Goal: Information Seeking & Learning: Learn about a topic

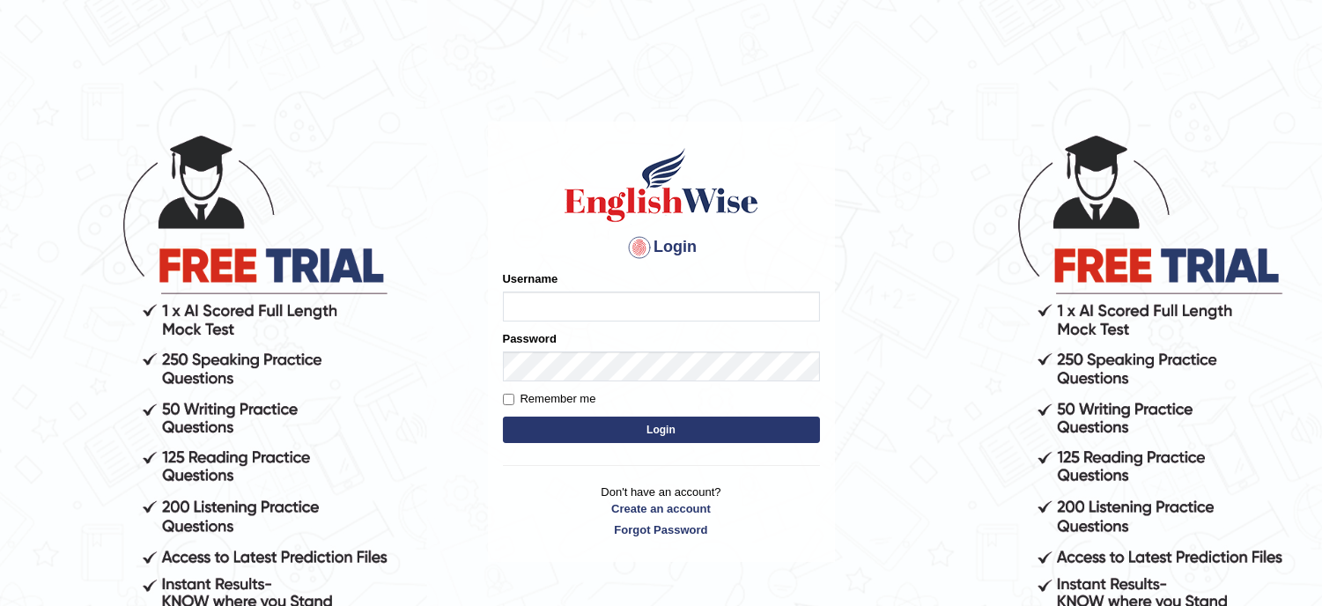
type input "musukwaluis1"
click at [668, 426] on button "Login" at bounding box center [661, 430] width 317 height 26
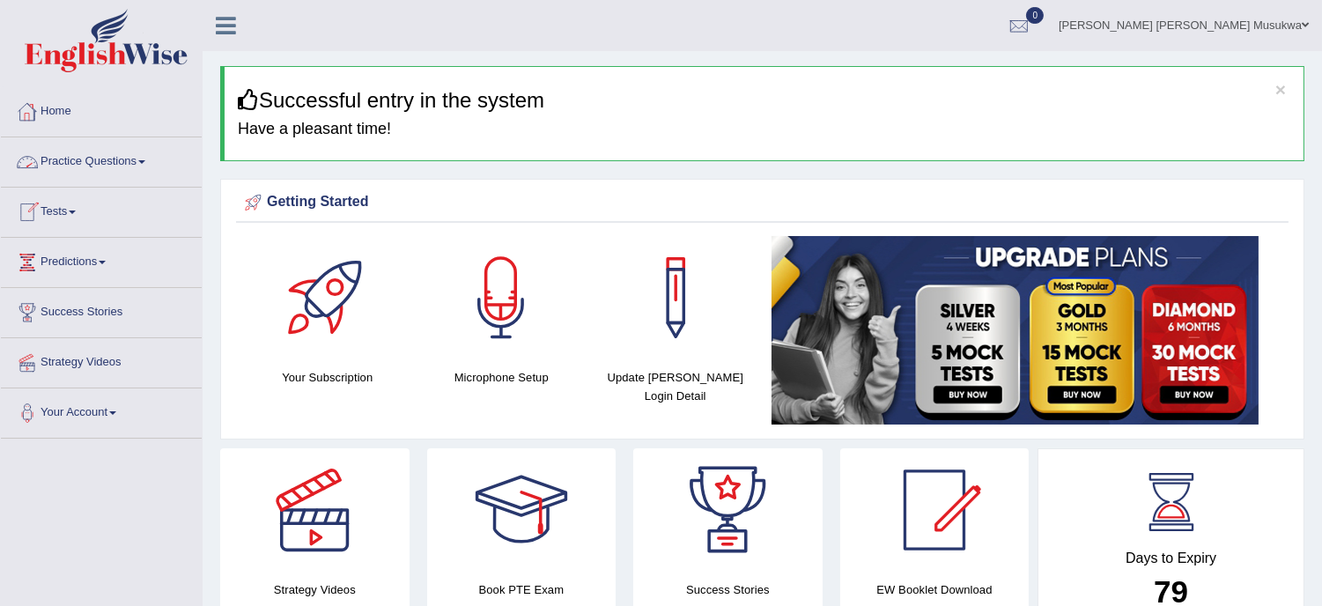
click at [106, 167] on link "Practice Questions" at bounding box center [101, 159] width 201 height 44
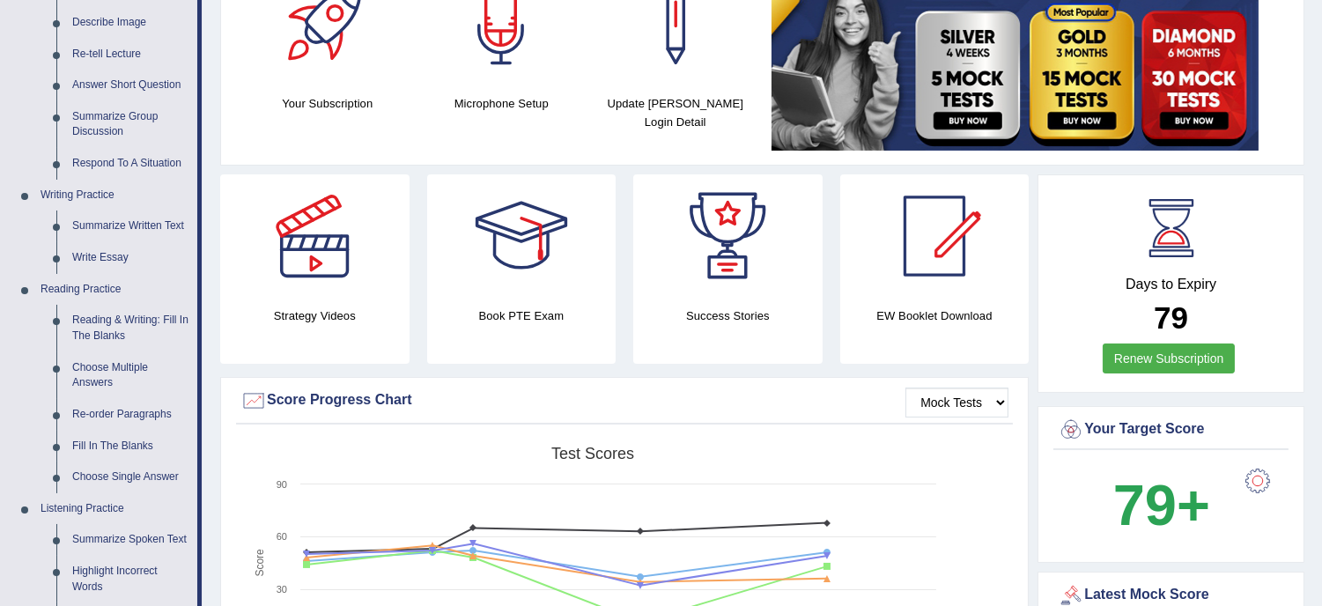
scroll to position [379, 0]
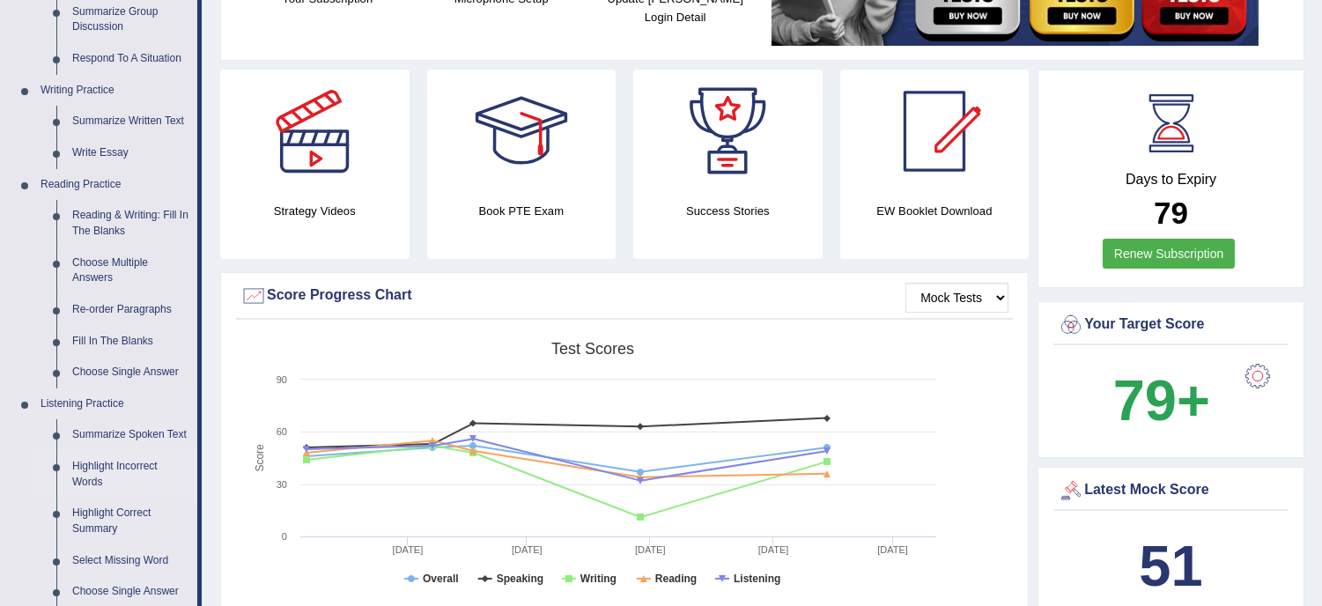
click at [110, 467] on link "Highlight Incorrect Words" at bounding box center [130, 474] width 133 height 47
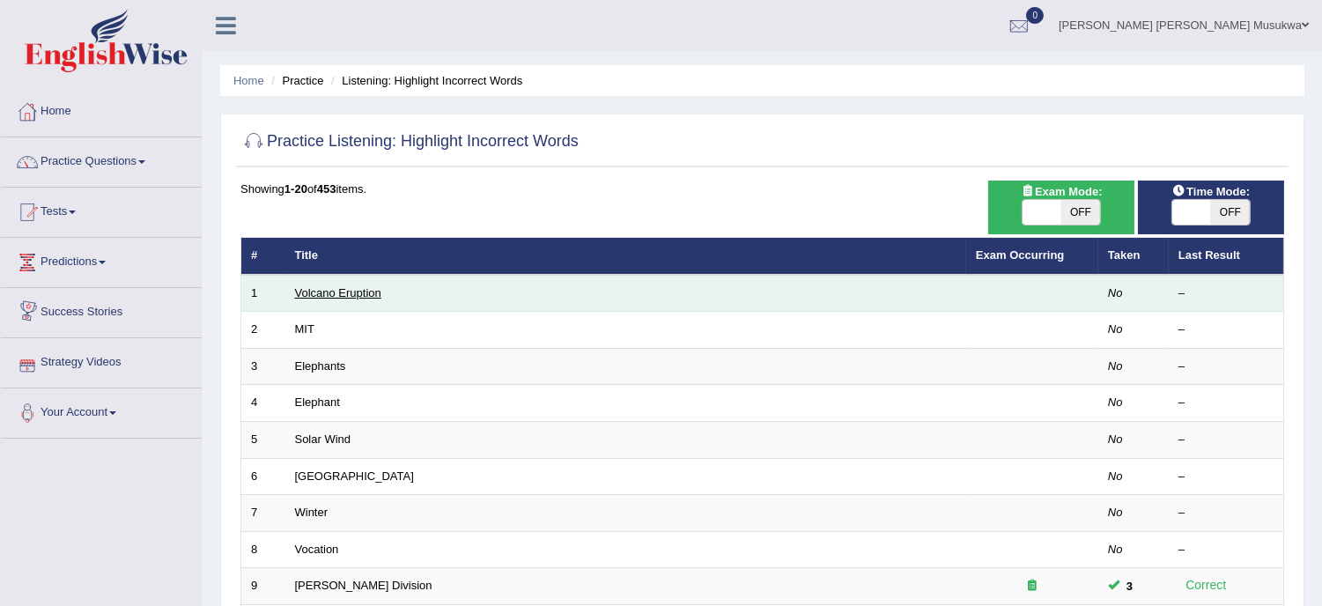
click at [333, 297] on link "Volcano Eruption" at bounding box center [338, 292] width 86 height 13
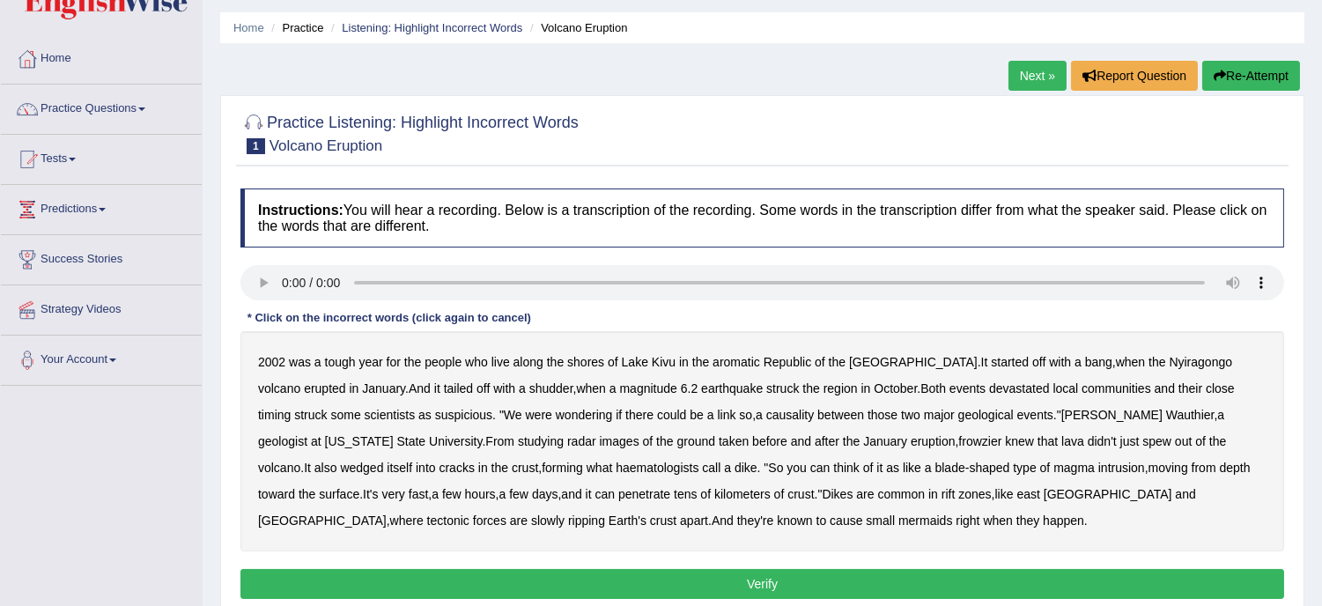
scroll to position [77, 0]
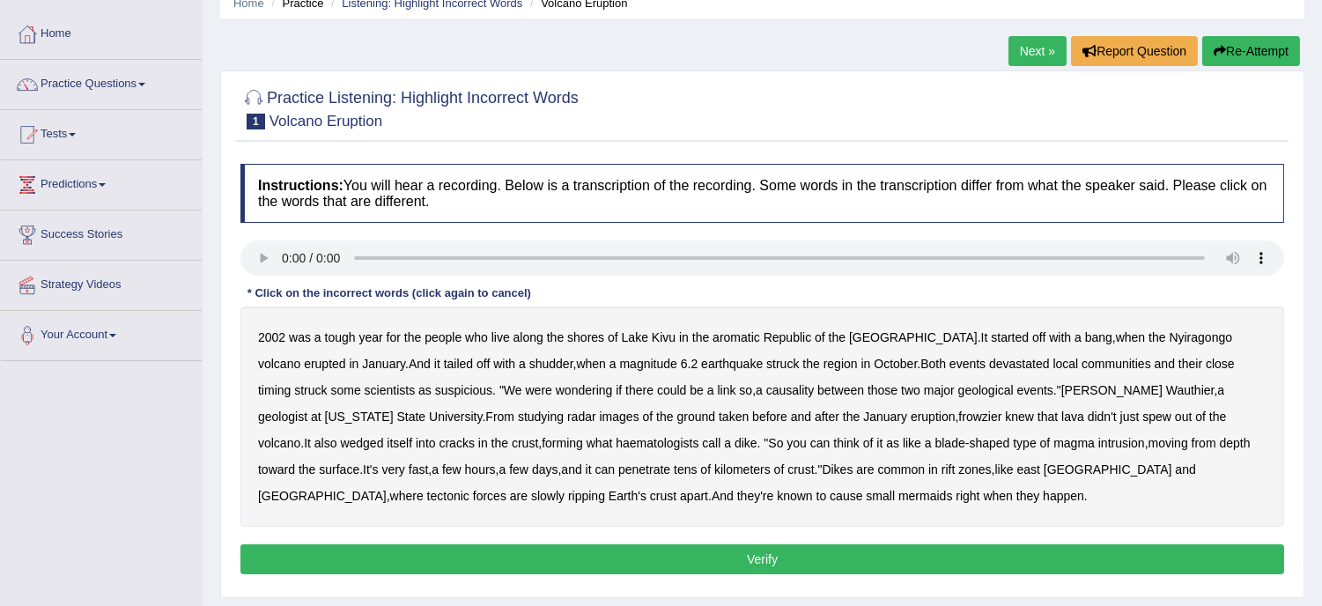
click at [567, 417] on b "radar" at bounding box center [581, 417] width 29 height 14
click at [898, 494] on b "mermaids" at bounding box center [925, 496] width 54 height 14
click at [981, 332] on b "It" at bounding box center [984, 337] width 7 height 14
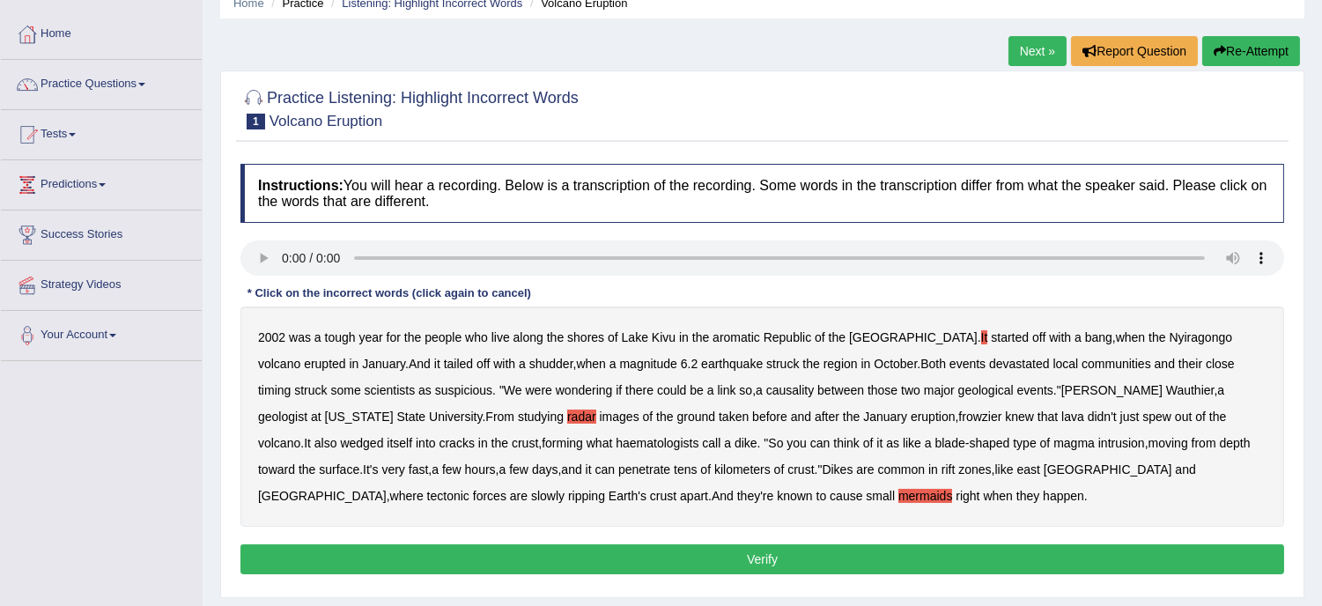
click at [899, 328] on div "2002 was a tough year for the people who live along the shores of Lake Kivu in …" at bounding box center [762, 416] width 1044 height 220
click at [900, 339] on div "2002 was a tough year for the people who live along the shores of Lake Kivu in …" at bounding box center [762, 416] width 1044 height 220
click at [899, 339] on div "2002 was a tough year for the people who live along the shores of Lake Kivu in …" at bounding box center [762, 416] width 1044 height 220
click at [891, 337] on div "2002 was a tough year for the people who live along the shores of Lake Kivu in …" at bounding box center [762, 416] width 1044 height 220
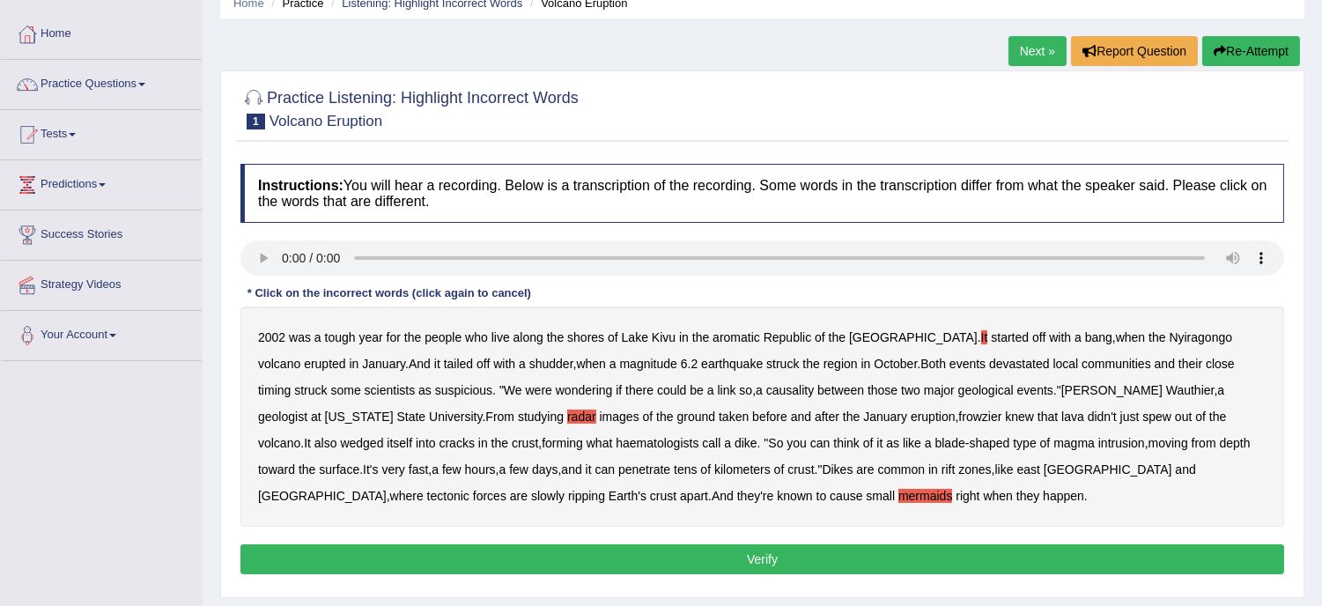
click at [616, 442] on b "haematologists" at bounding box center [657, 443] width 83 height 14
click at [891, 337] on div "2002 was a tough year for the people who live along the shores of Lake Kivu in …" at bounding box center [762, 416] width 1044 height 220
click at [981, 336] on b "It" at bounding box center [984, 337] width 7 height 14
click at [761, 559] on button "Verify" at bounding box center [762, 559] width 1044 height 30
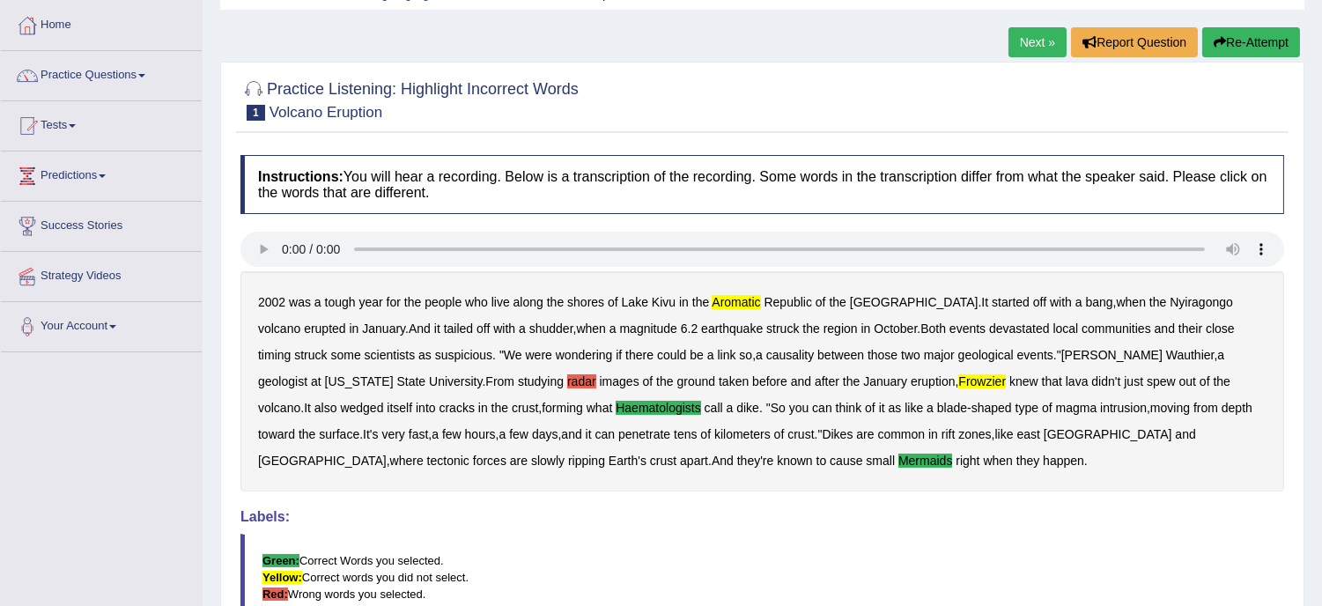
scroll to position [83, 0]
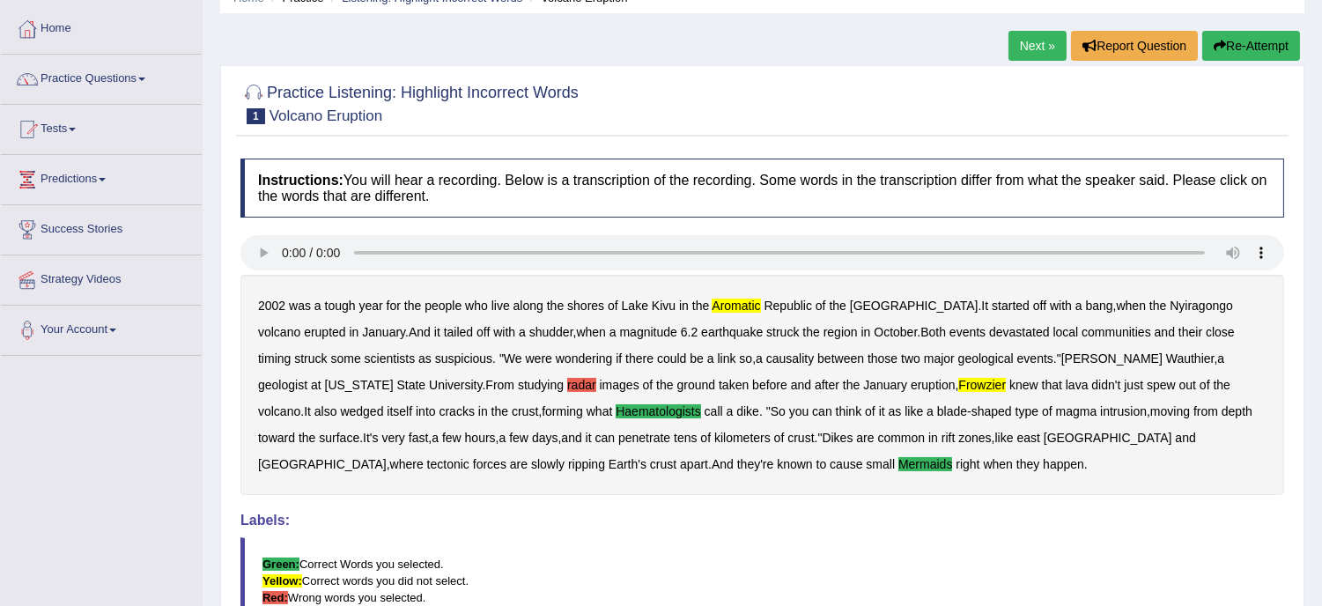
click at [1244, 37] on button "Re-Attempt" at bounding box center [1251, 46] width 98 height 30
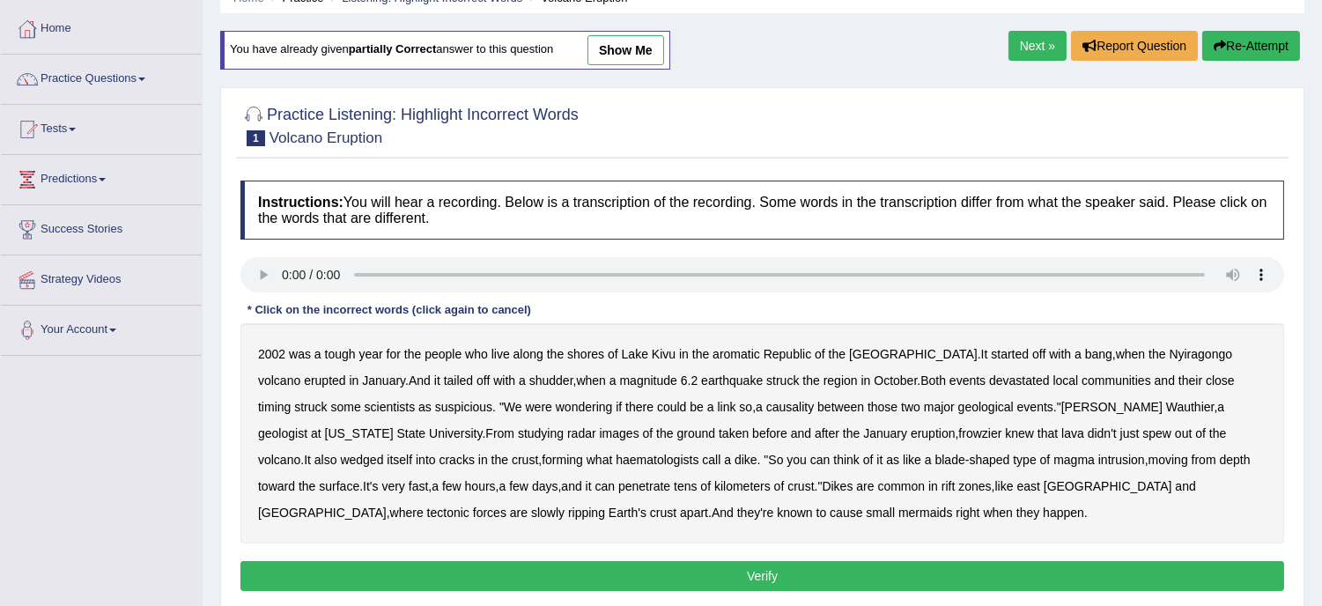
click at [738, 355] on b "aromatic" at bounding box center [736, 354] width 48 height 14
click at [1206, 383] on b "close" at bounding box center [1220, 380] width 29 height 14
click at [1206, 381] on b "close" at bounding box center [1220, 380] width 29 height 14
click at [1166, 406] on b "Wauthier" at bounding box center [1190, 407] width 48 height 14
click at [1166, 408] on b "Wauthier" at bounding box center [1190, 407] width 48 height 14
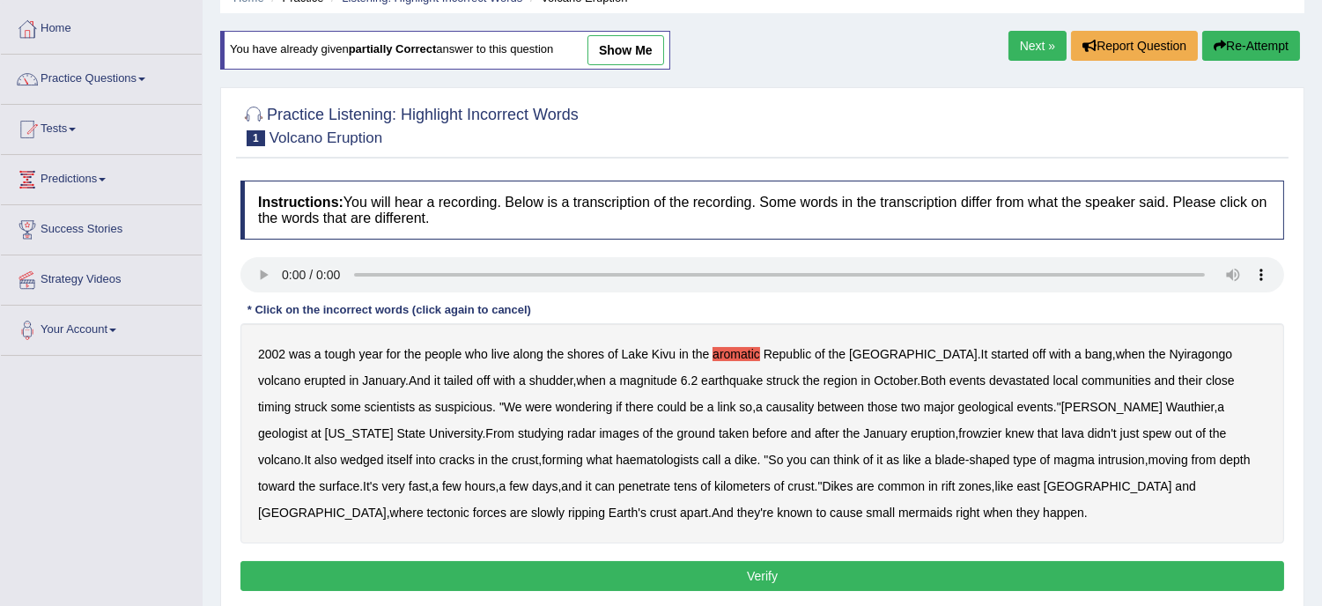
click at [1166, 408] on b "Wauthier" at bounding box center [1190, 407] width 48 height 14
click at [958, 427] on b "frowzier" at bounding box center [979, 433] width 43 height 14
drag, startPoint x: 824, startPoint y: 427, endPoint x: 661, endPoint y: 438, distance: 163.3
click at [661, 438] on div "2002 was a tough year for the people who live along the shores of Lake Kivu in …" at bounding box center [762, 433] width 1044 height 220
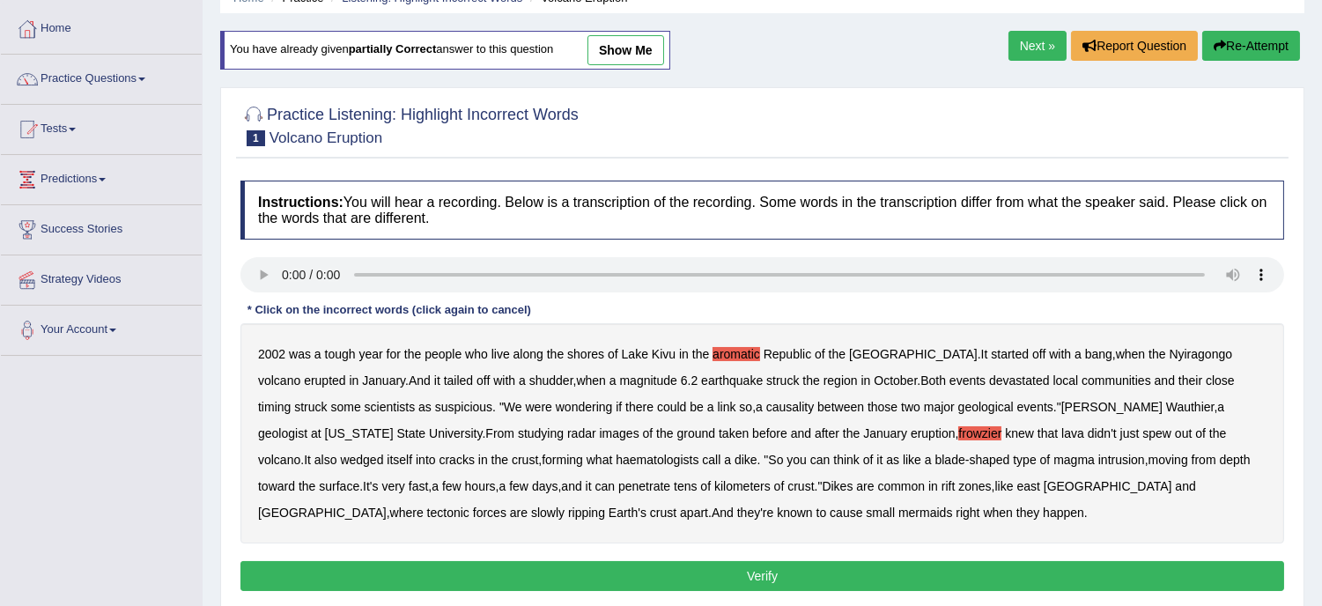
click at [616, 461] on b "haematologists" at bounding box center [657, 460] width 83 height 14
click at [898, 514] on b "mermaids" at bounding box center [925, 512] width 54 height 14
click at [734, 576] on button "Verify" at bounding box center [762, 576] width 1044 height 30
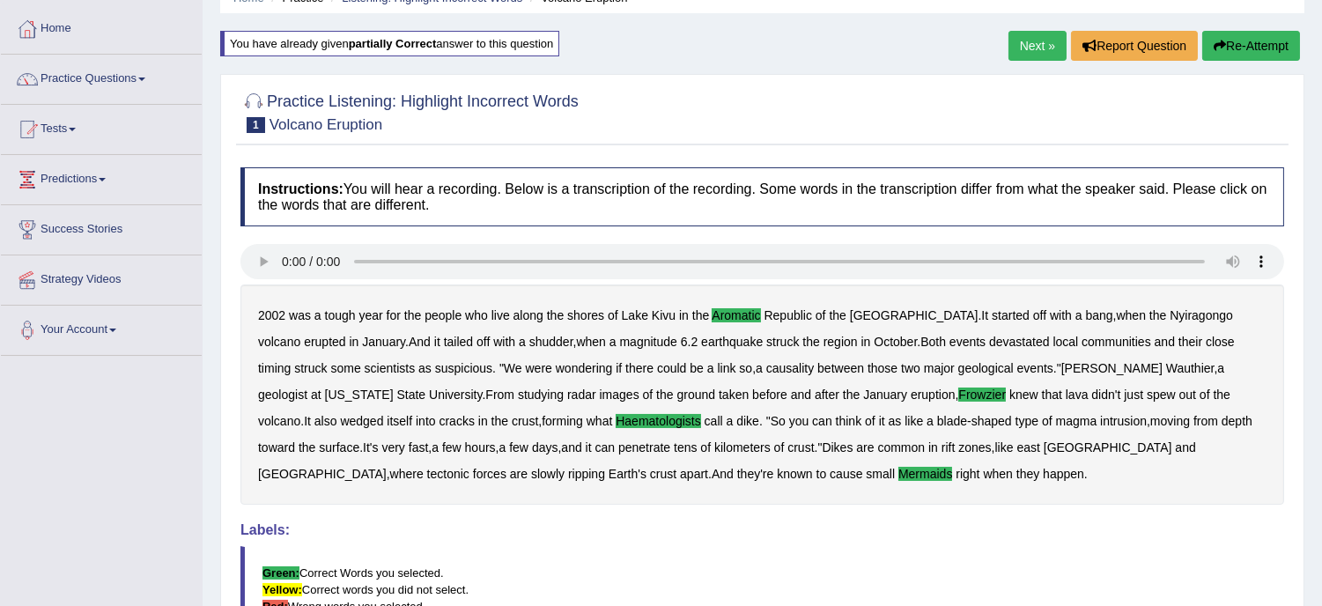
click at [1033, 47] on link "Next »" at bounding box center [1037, 46] width 58 height 30
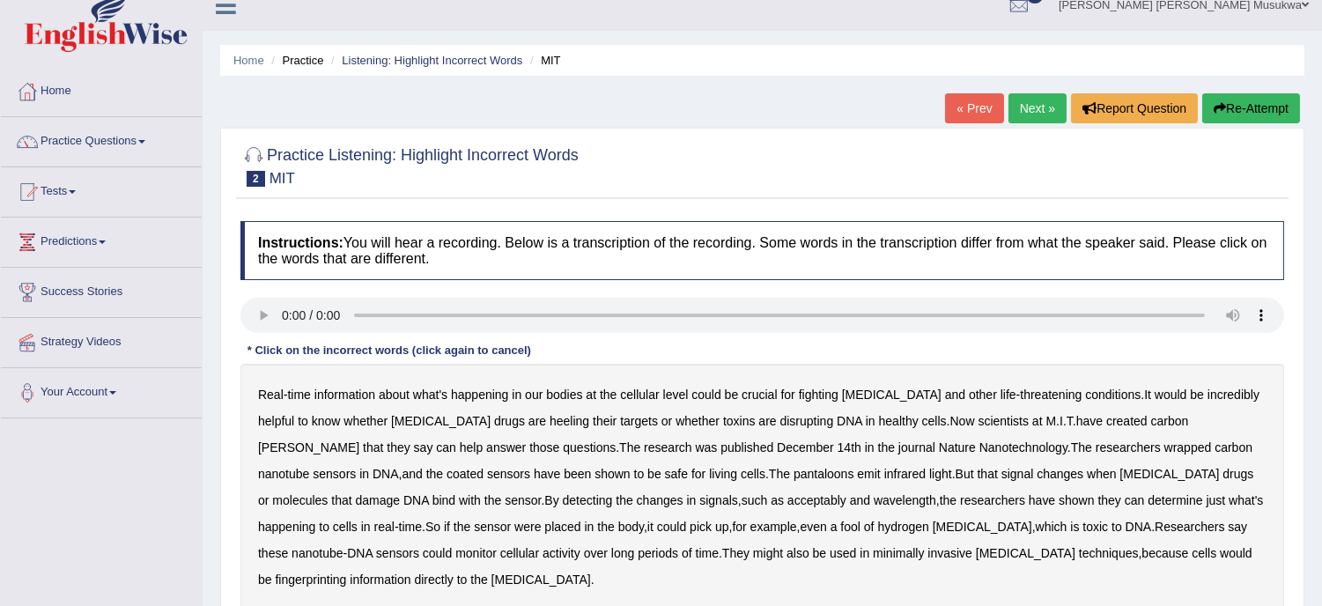
scroll to position [39, 0]
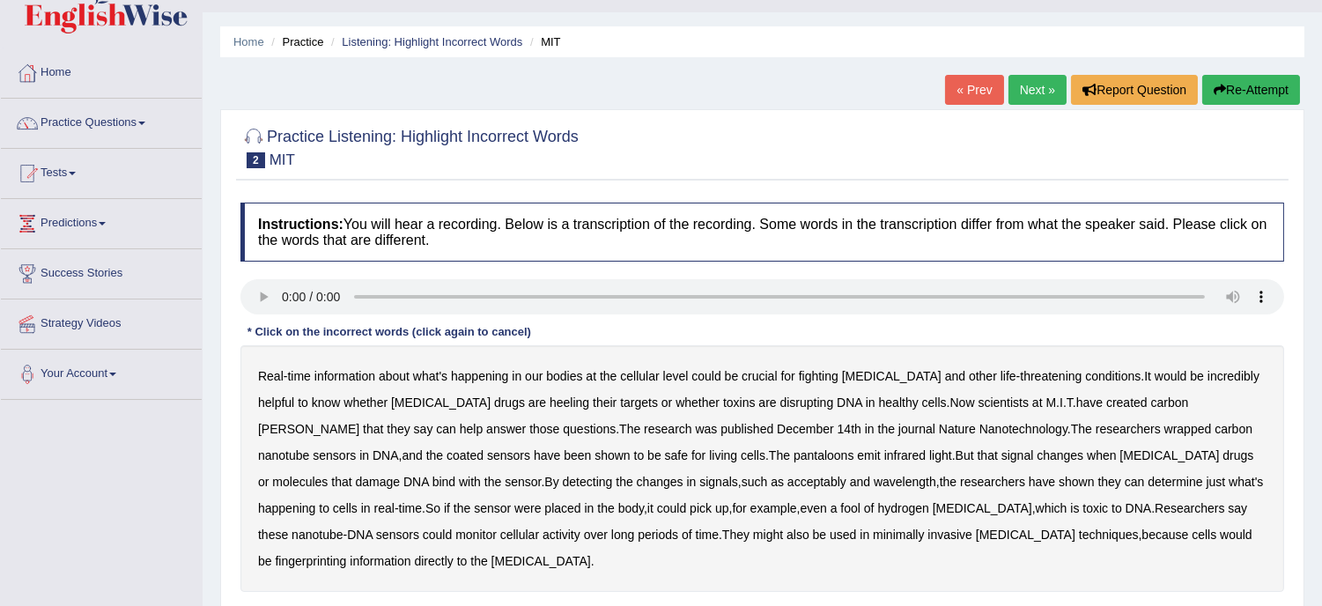
click at [644, 373] on b "cellular" at bounding box center [639, 376] width 39 height 14
click at [346, 554] on b "fingerprinting" at bounding box center [310, 561] width 71 height 14
click at [873, 537] on b "minimally" at bounding box center [898, 535] width 51 height 14
drag, startPoint x: 875, startPoint y: 440, endPoint x: 919, endPoint y: 454, distance: 46.2
click at [919, 454] on div "Real - time information about what's happening in our bodies at the cellular le…" at bounding box center [762, 468] width 1044 height 247
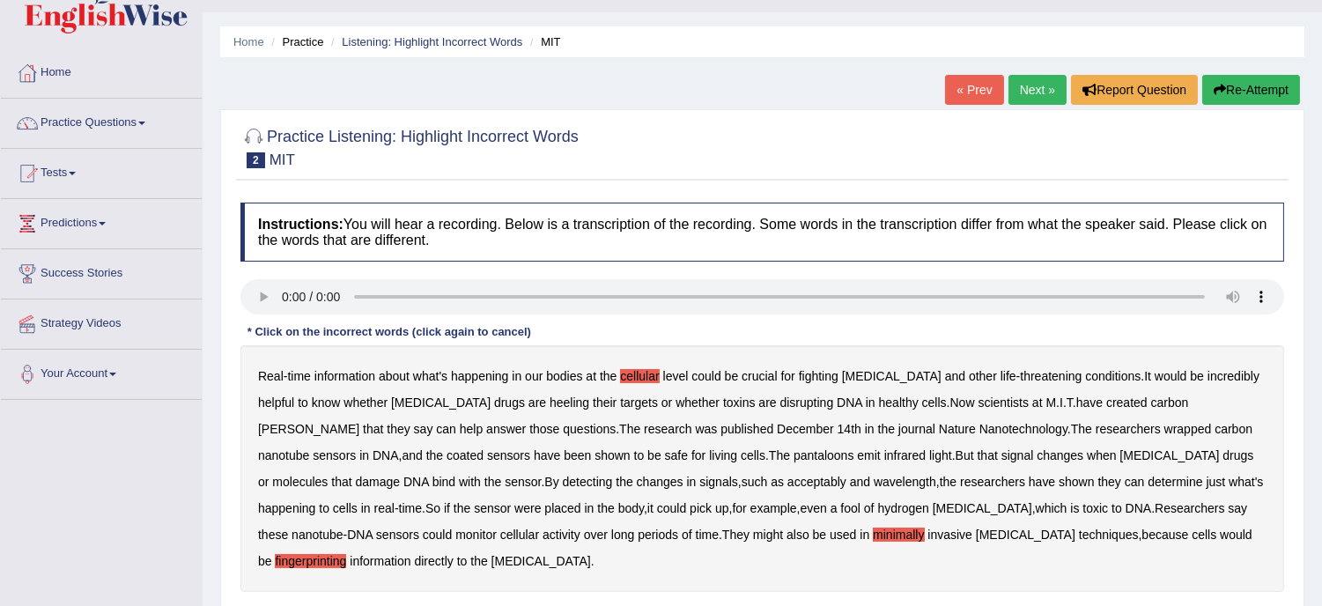
drag, startPoint x: 981, startPoint y: 468, endPoint x: 712, endPoint y: 482, distance: 269.8
click at [712, 482] on div "Real - time information about what's happening in our bodies at the cellular le…" at bounding box center [762, 468] width 1044 height 247
click at [873, 530] on b "minimally" at bounding box center [898, 535] width 51 height 14
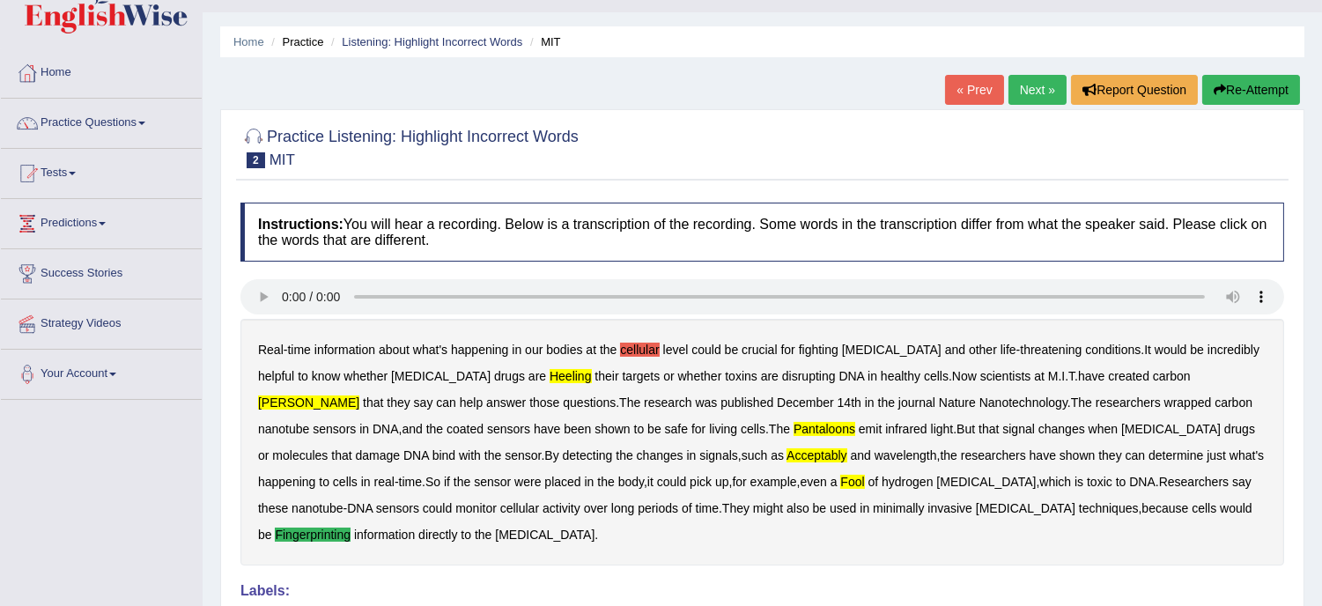
click at [646, 347] on b "cellular" at bounding box center [639, 350] width 39 height 14
click at [550, 380] on b "heeling" at bounding box center [570, 376] width 41 height 14
click at [793, 429] on b "pantaloons" at bounding box center [824, 429] width 62 height 14
click at [359, 395] on b "revels" at bounding box center [308, 402] width 101 height 14
drag, startPoint x: 865, startPoint y: 427, endPoint x: 776, endPoint y: 459, distance: 94.4
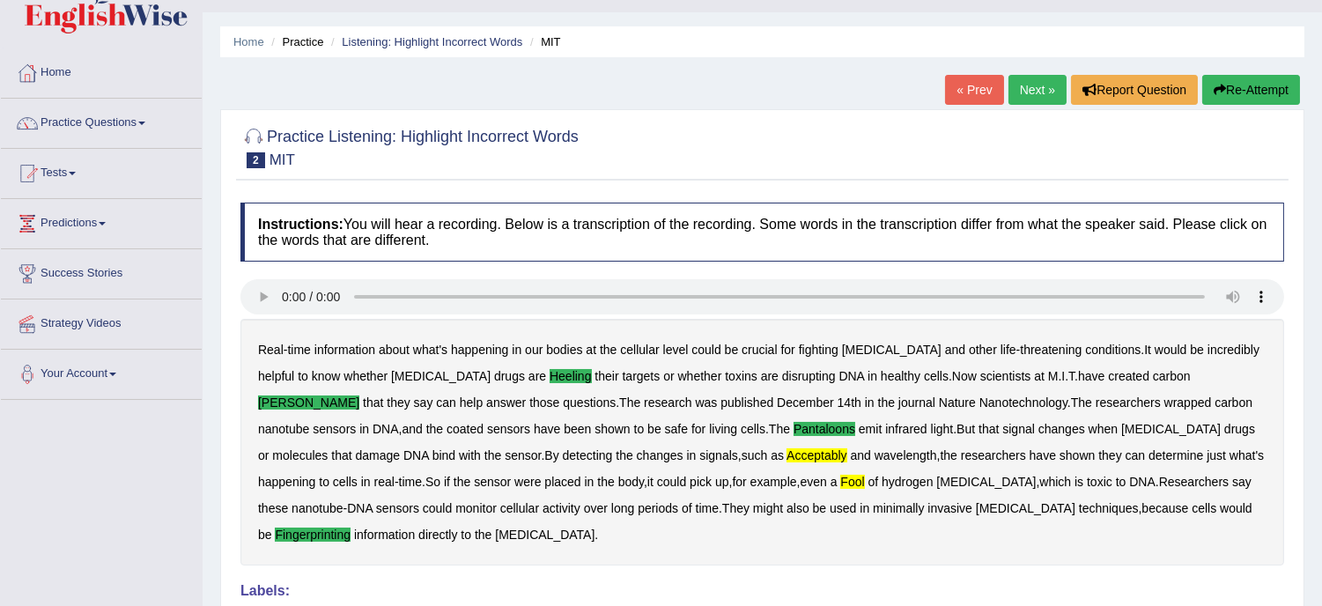
click at [776, 459] on div "Real - time information about what's happening in our bodies at the cellular le…" at bounding box center [762, 442] width 1044 height 247
click at [786, 451] on b "acceptably" at bounding box center [816, 455] width 60 height 14
click at [840, 485] on b "fool" at bounding box center [852, 482] width 24 height 14
click at [1252, 81] on button "Re-Attempt" at bounding box center [1251, 90] width 98 height 30
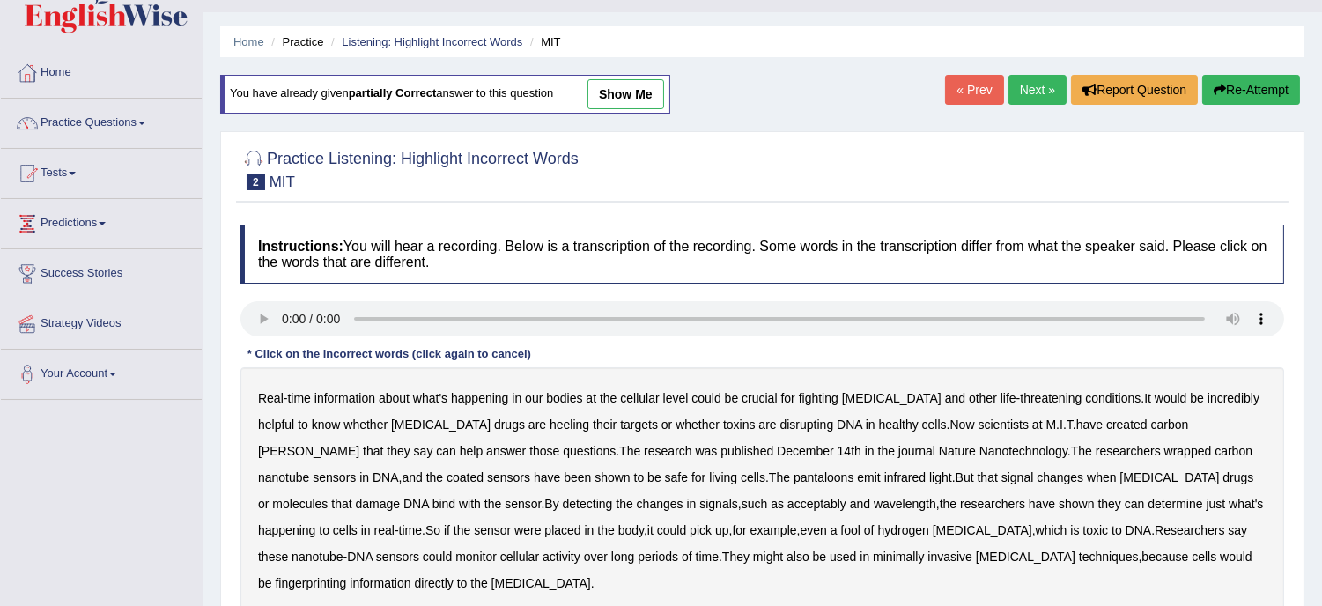
drag, startPoint x: 637, startPoint y: 488, endPoint x: 647, endPoint y: 491, distance: 10.9
click at [647, 491] on div "Real - time information about what's happening in our bodies at the cellular le…" at bounding box center [762, 490] width 1044 height 247
click at [550, 420] on b "heeling" at bounding box center [570, 424] width 40 height 14
click at [359, 444] on b "revels" at bounding box center [308, 451] width 101 height 14
drag, startPoint x: 1101, startPoint y: 424, endPoint x: 1051, endPoint y: 446, distance: 54.4
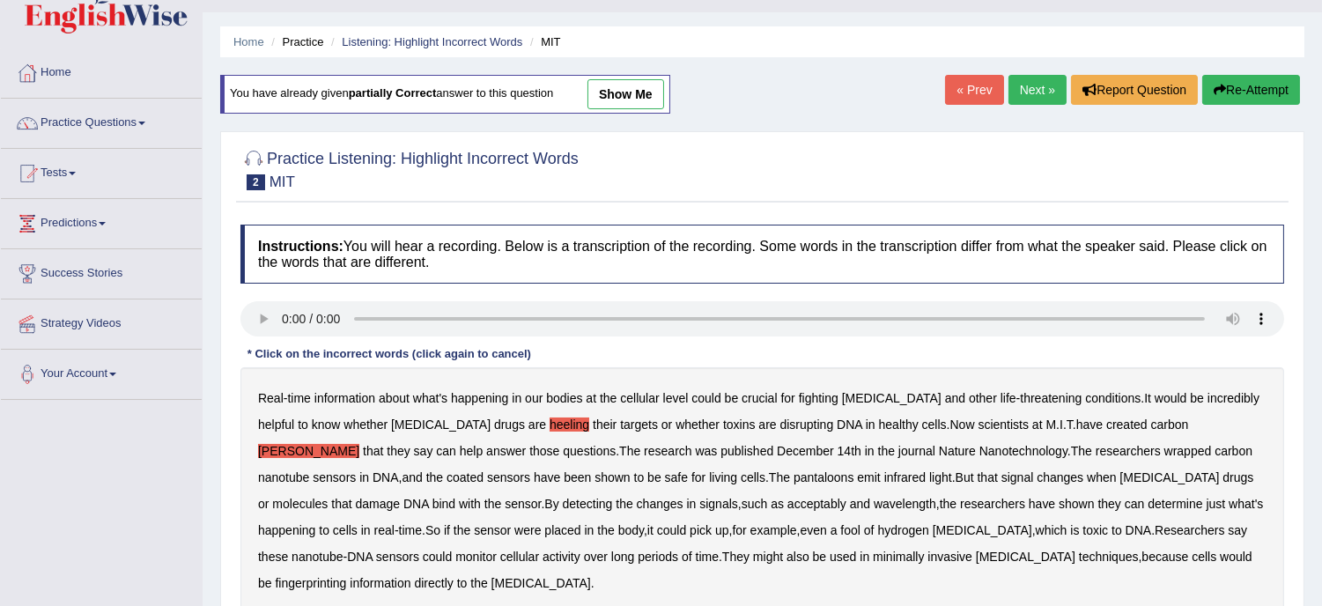
click at [1051, 446] on div "Real - time information about what's happening in our bodies at the cellular le…" at bounding box center [762, 490] width 1044 height 247
click at [787, 500] on b "acceptably" at bounding box center [816, 504] width 59 height 14
click at [346, 576] on b "fingerprinting" at bounding box center [310, 583] width 71 height 14
click at [840, 527] on b "fool" at bounding box center [850, 530] width 20 height 14
click at [793, 472] on b "pantaloons" at bounding box center [823, 477] width 61 height 14
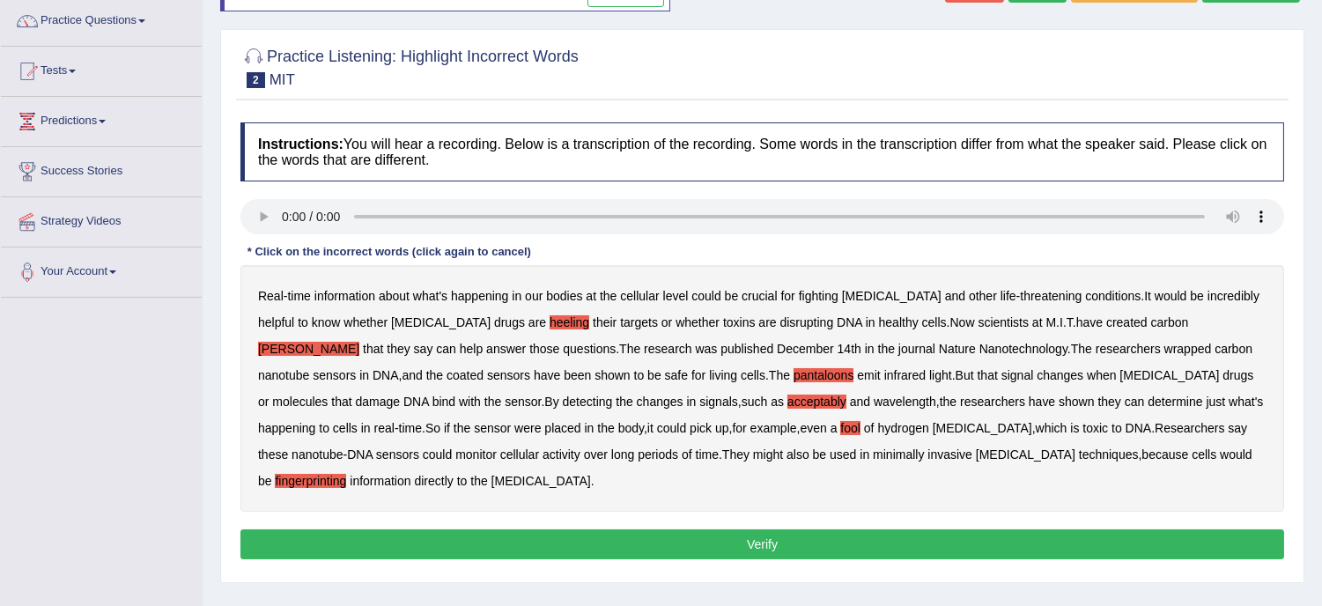
scroll to position [156, 0]
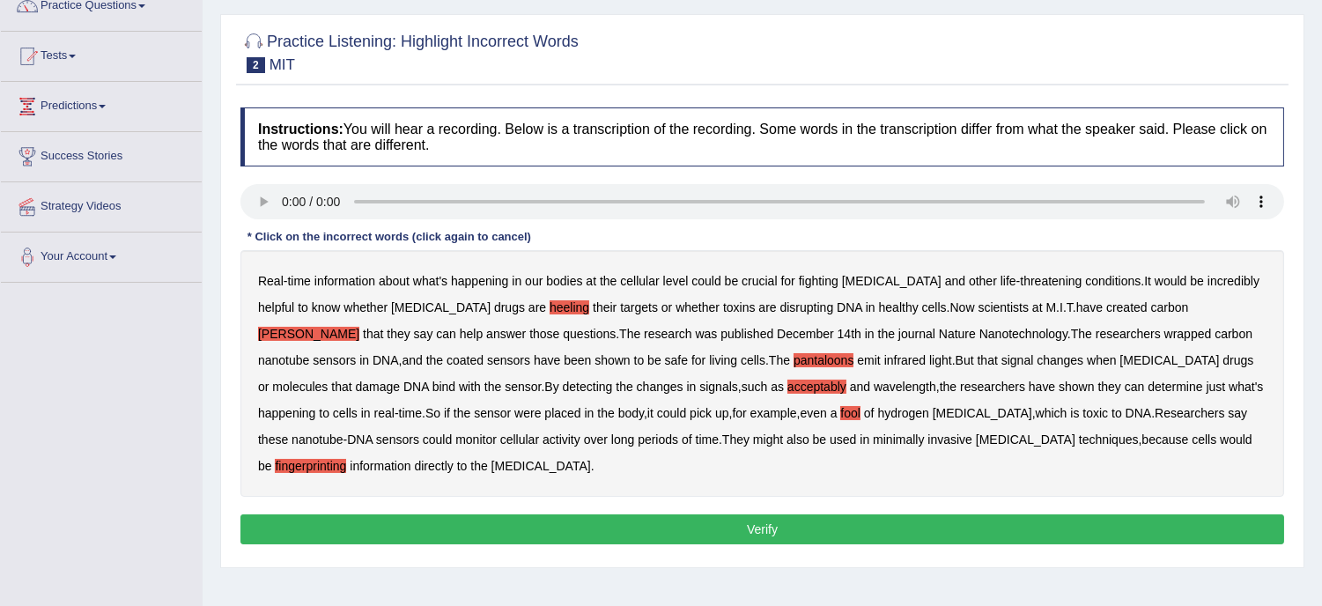
click at [786, 514] on button "Verify" at bounding box center [762, 529] width 1044 height 30
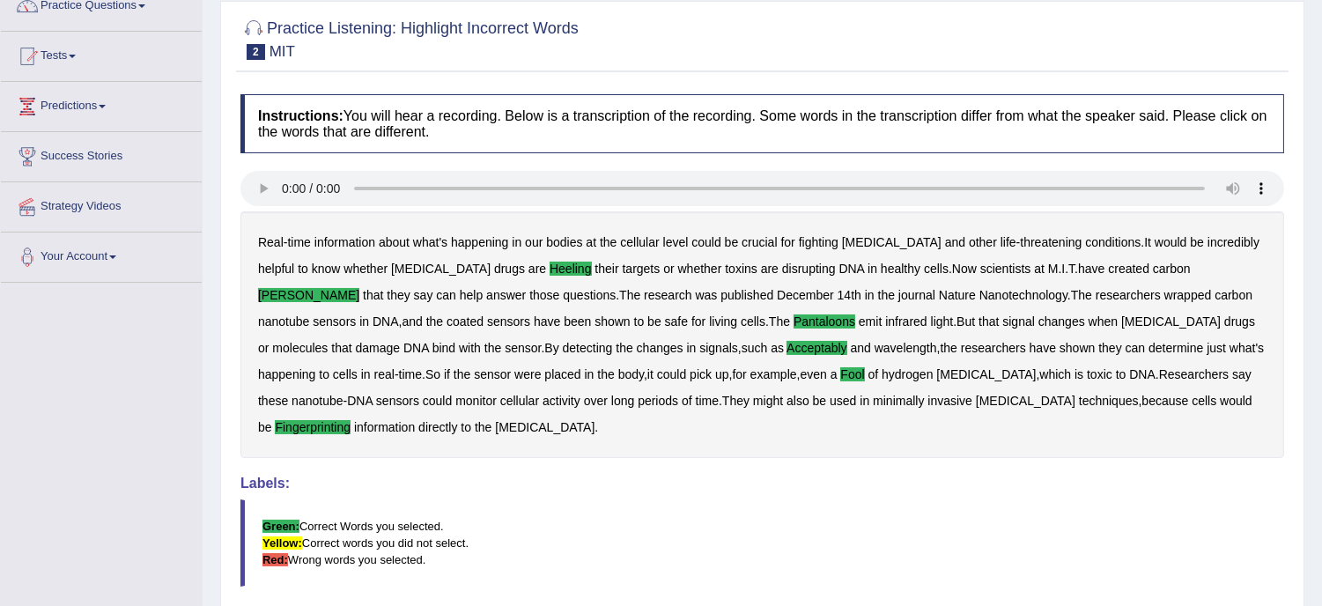
drag, startPoint x: 1288, startPoint y: 29, endPoint x: 1334, endPoint y: 1, distance: 54.5
click at [1321, 1] on html "Toggle navigation Home Practice Questions Speaking Practice Read Aloud Repeat S…" at bounding box center [661, 147] width 1322 height 606
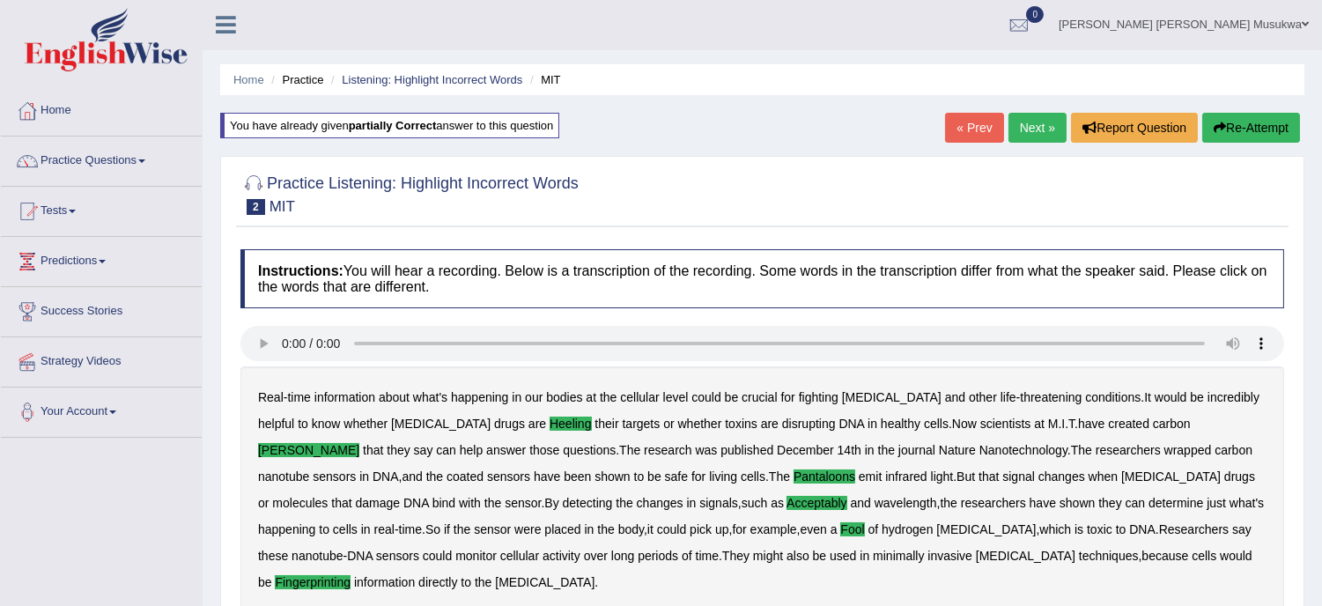
scroll to position [0, 0]
click at [1044, 125] on link "Next »" at bounding box center [1037, 129] width 58 height 30
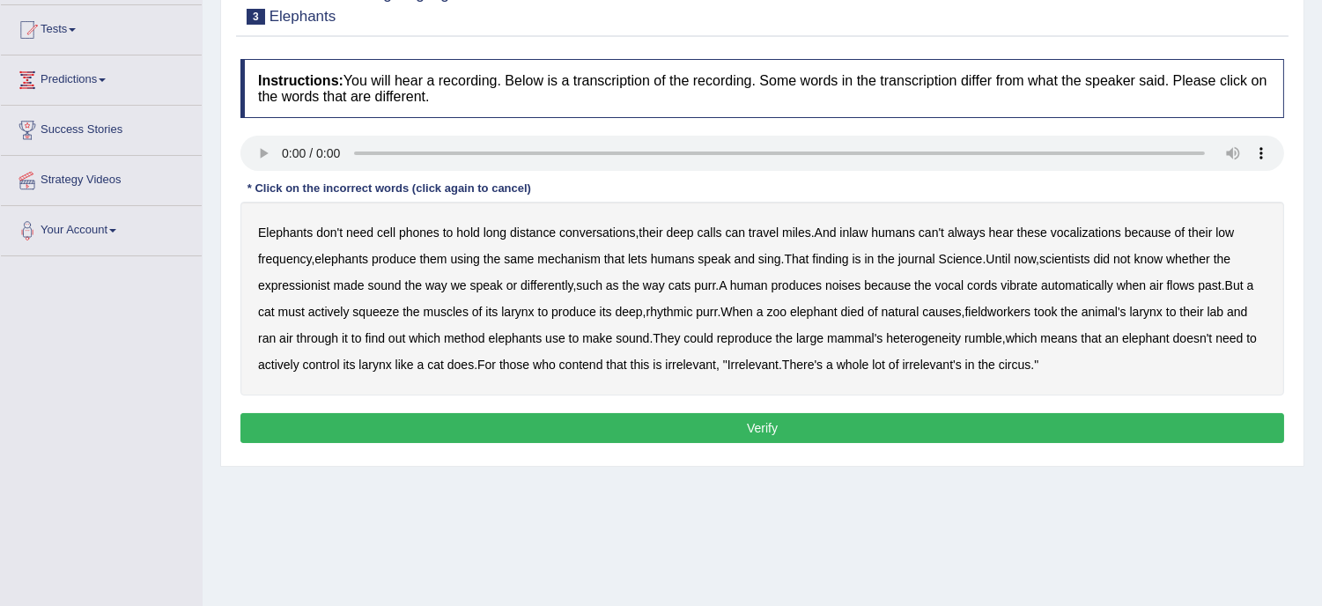
scroll to position [196, 0]
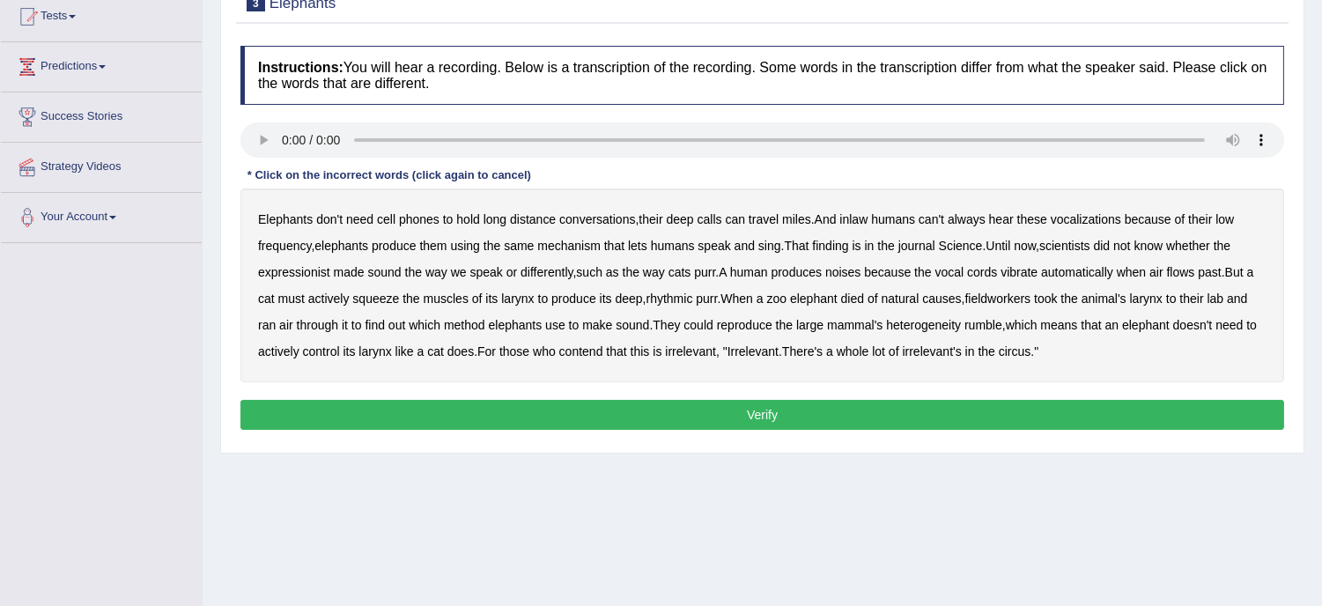
click at [864, 221] on b "inlaw" at bounding box center [853, 219] width 28 height 14
click at [771, 249] on b "sing" at bounding box center [769, 246] width 23 height 14
drag, startPoint x: 317, startPoint y: 230, endPoint x: 390, endPoint y: 227, distance: 73.1
click at [390, 227] on div "Elephants don't need cell phones to hold long distance conversations , their de…" at bounding box center [762, 285] width 1044 height 194
click at [391, 222] on b "cell" at bounding box center [386, 219] width 18 height 14
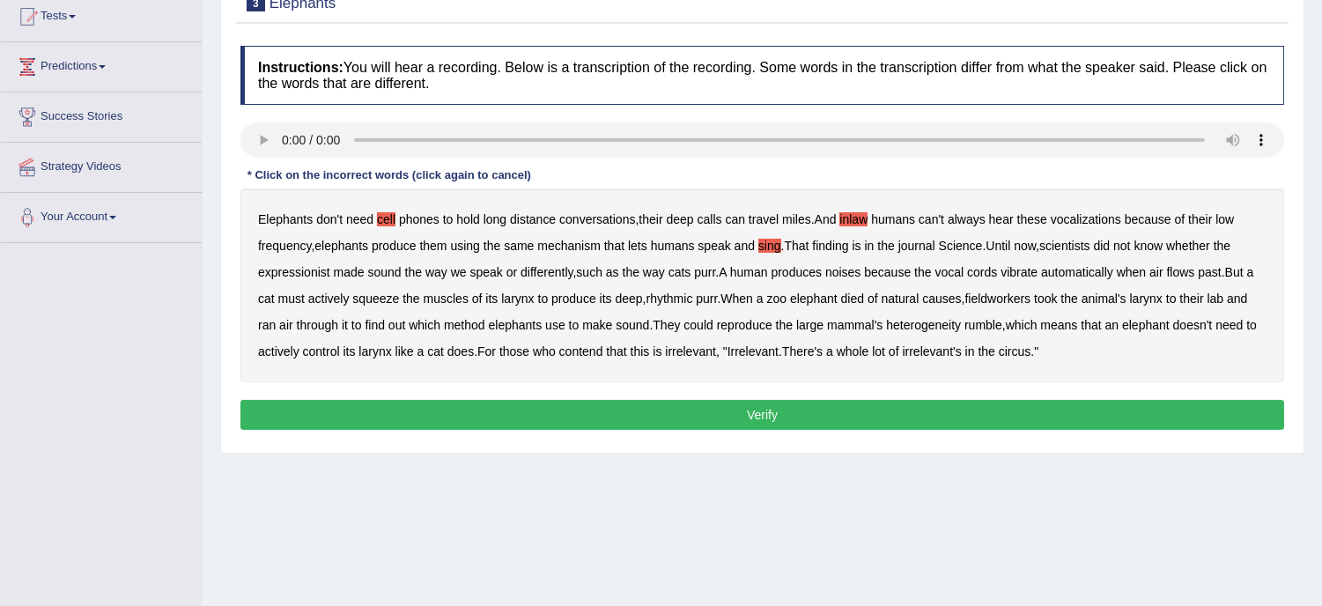
click at [780, 242] on b "sing" at bounding box center [769, 246] width 23 height 14
click at [685, 299] on b "rhythmic" at bounding box center [669, 298] width 47 height 14
click at [1163, 322] on b "elephant" at bounding box center [1146, 325] width 48 height 14
click at [754, 410] on button "Verify" at bounding box center [762, 415] width 1044 height 30
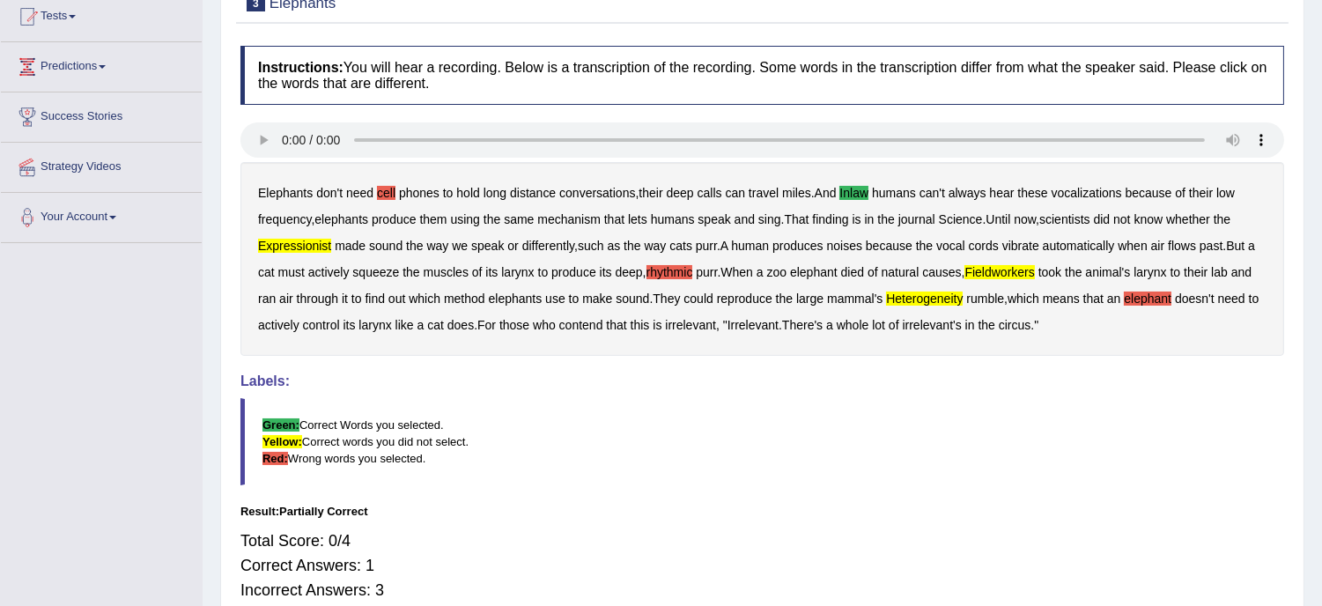
click at [392, 190] on b "cell" at bounding box center [386, 193] width 18 height 14
click at [702, 276] on b "purr" at bounding box center [706, 272] width 21 height 14
click at [678, 279] on div "Elephants don't need cell phones to hold long distance conversations , their de…" at bounding box center [762, 259] width 1044 height 194
click at [679, 266] on b "rhythmic" at bounding box center [669, 272] width 47 height 14
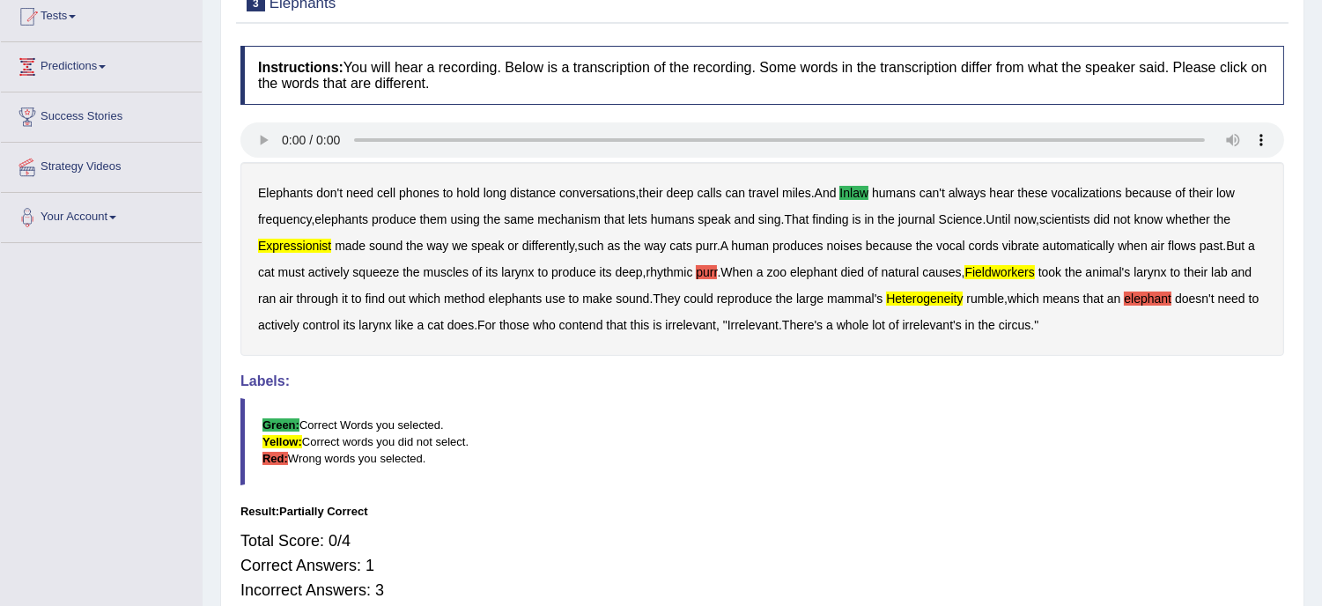
click at [711, 277] on b "purr" at bounding box center [706, 272] width 21 height 14
click at [1159, 297] on b "elephant" at bounding box center [1148, 298] width 48 height 14
click at [552, 336] on div "Elephants don't need cell phones to hold long distance conversations , their de…" at bounding box center [762, 259] width 1044 height 194
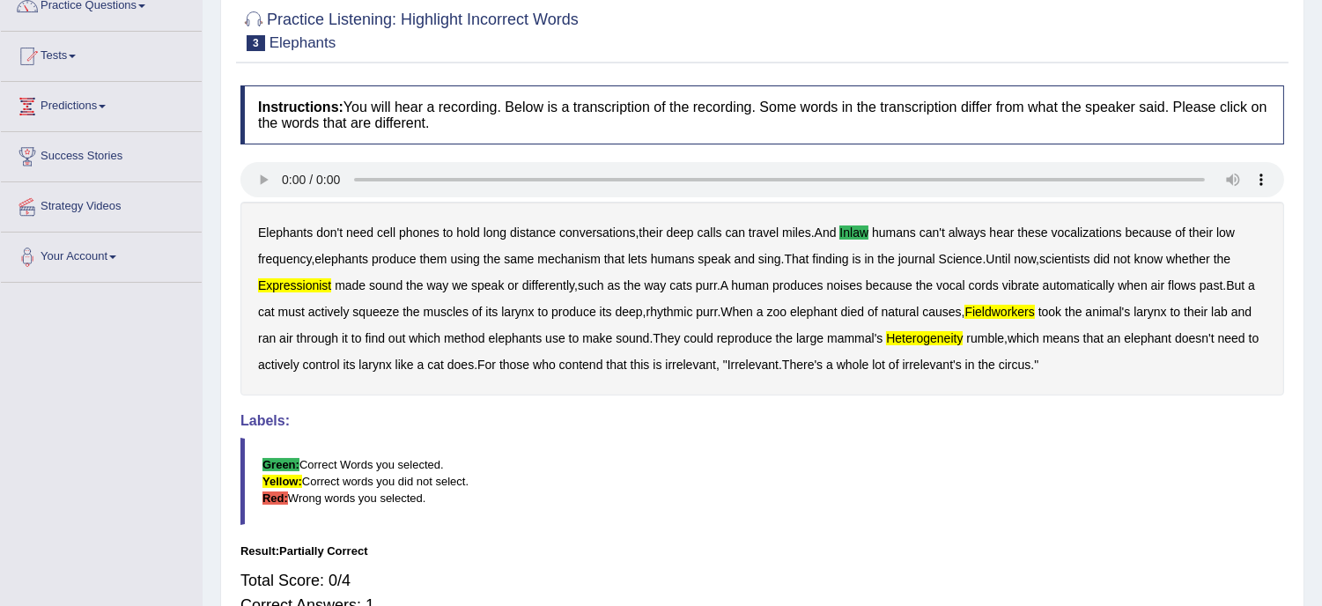
scroll to position [51, 0]
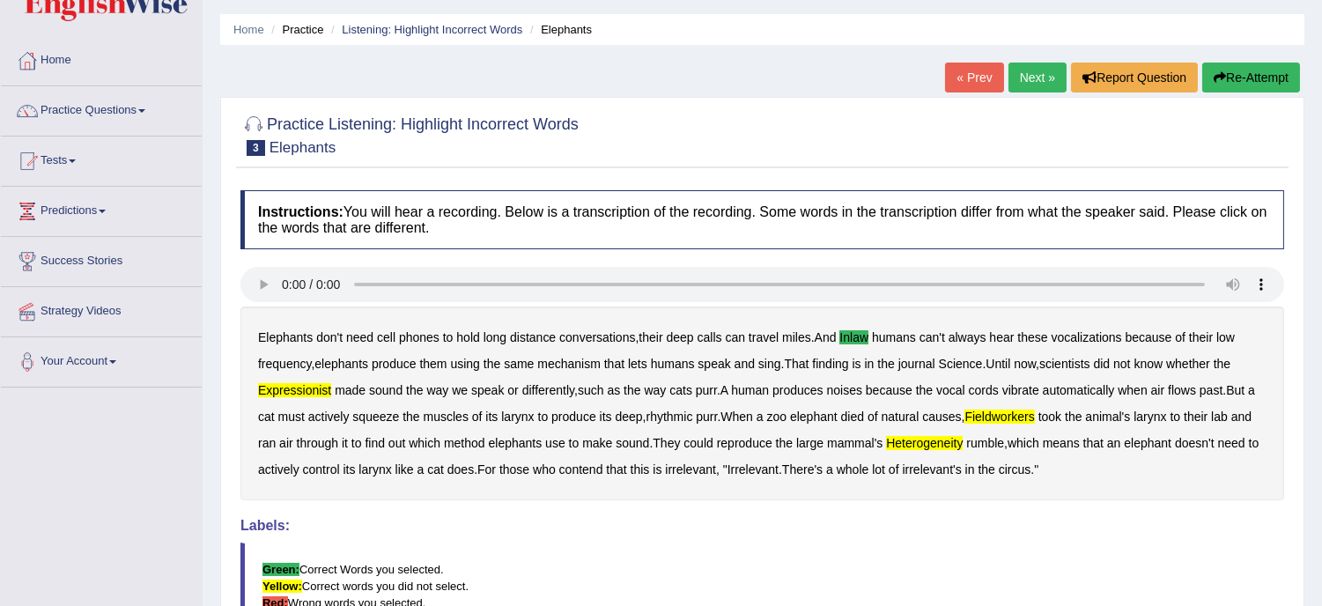
click at [1229, 65] on button "Re-Attempt" at bounding box center [1251, 78] width 98 height 30
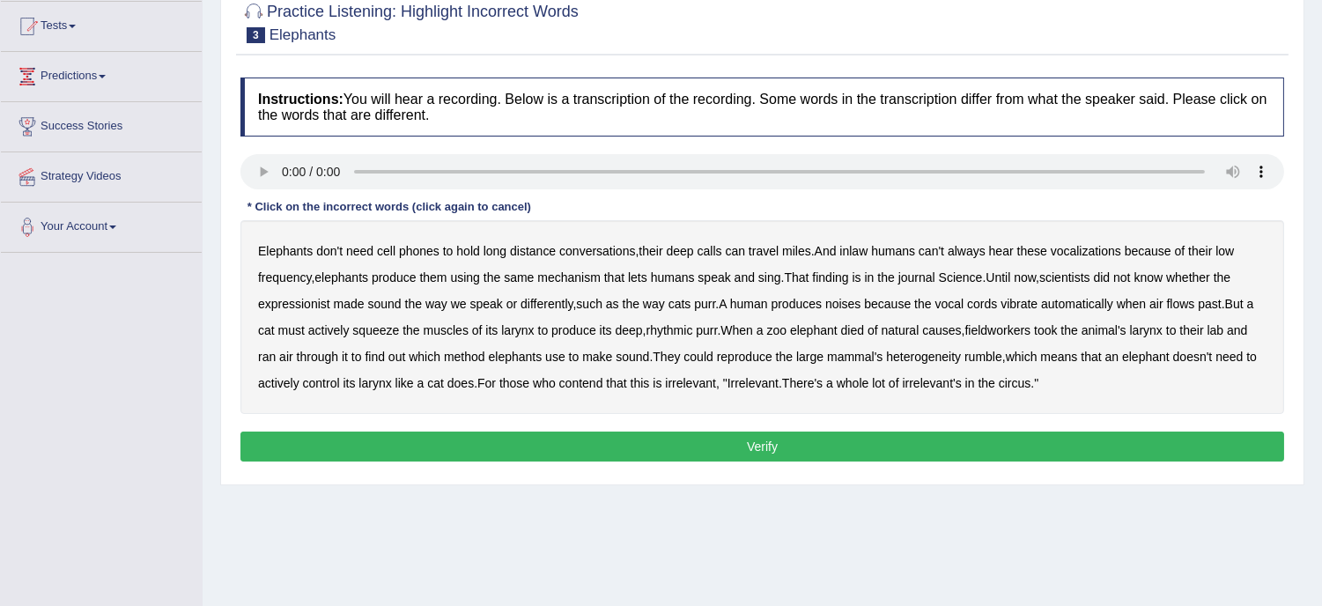
scroll to position [208, 0]
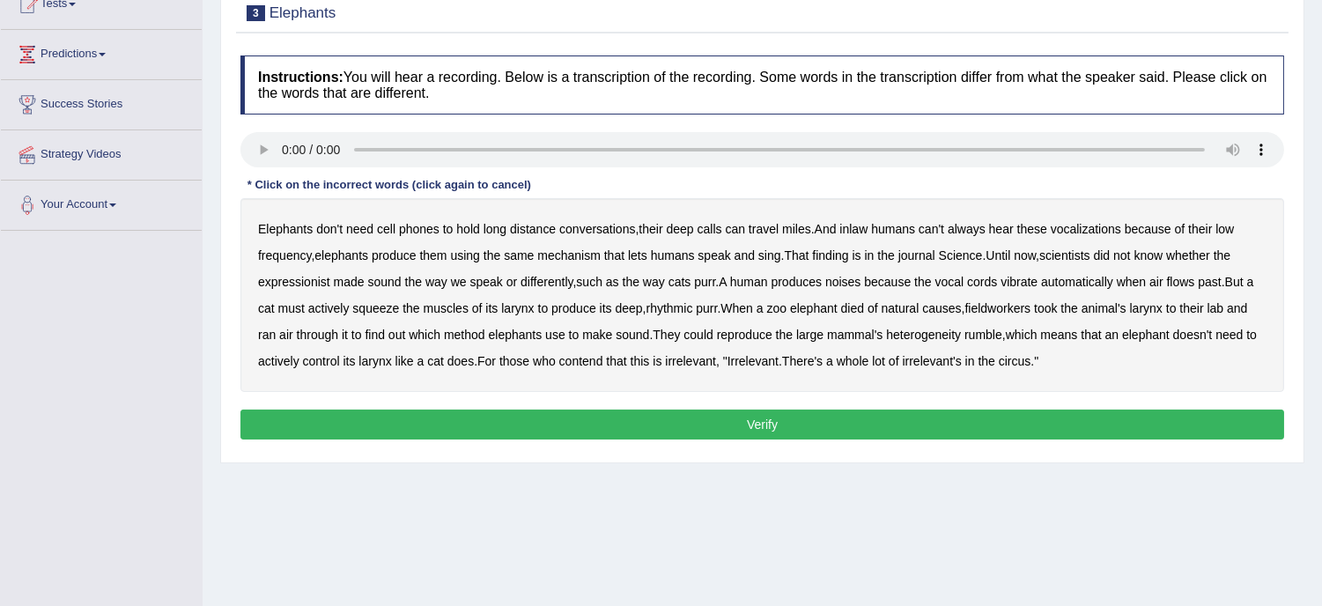
click at [861, 225] on b "inlaw" at bounding box center [853, 229] width 28 height 14
click at [293, 275] on b "expressionist" at bounding box center [294, 282] width 72 height 14
click at [1010, 306] on b "fieldworkers" at bounding box center [997, 308] width 66 height 14
drag, startPoint x: 954, startPoint y: 353, endPoint x: 761, endPoint y: 352, distance: 192.9
click at [761, 352] on div "Elephants don't need cell phones to hold long distance conversations , their de…" at bounding box center [762, 295] width 1044 height 194
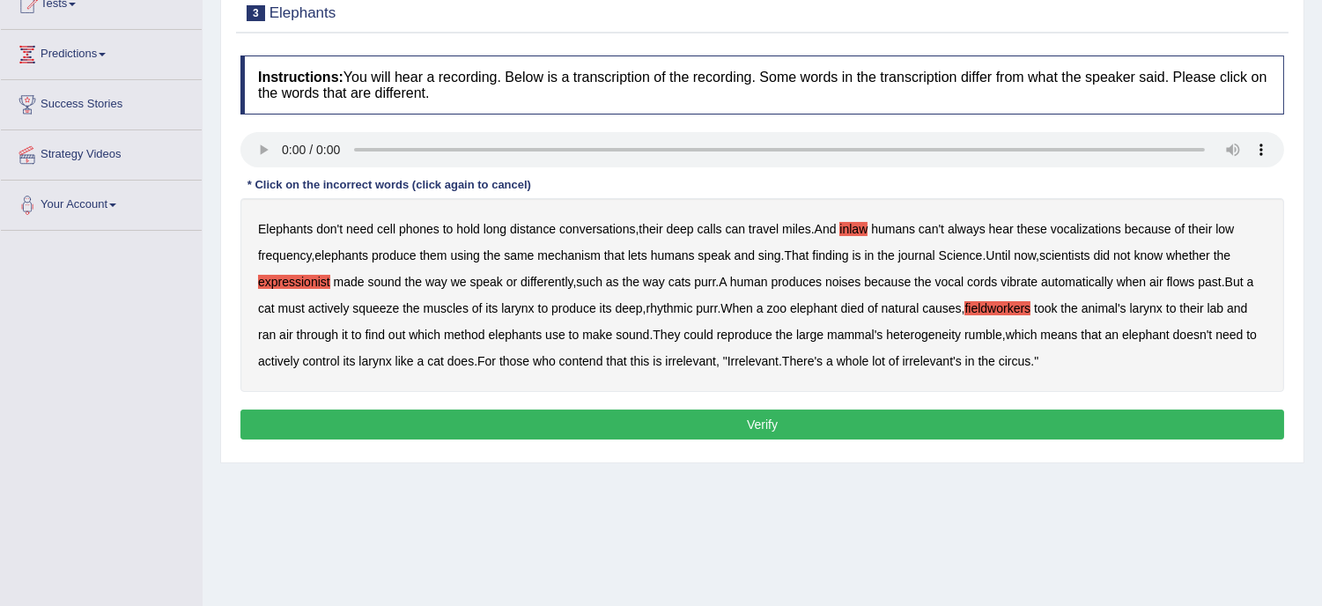
click at [921, 333] on b "heterogeneity" at bounding box center [923, 335] width 75 height 14
click at [771, 423] on button "Verify" at bounding box center [762, 425] width 1044 height 30
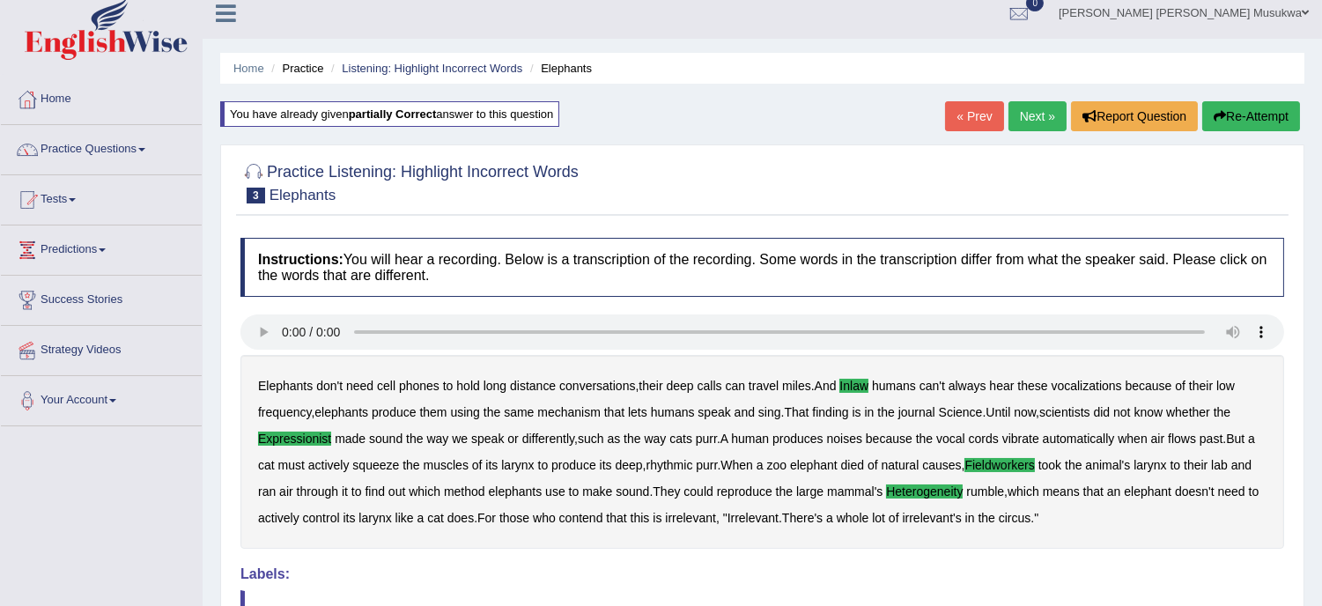
scroll to position [0, 0]
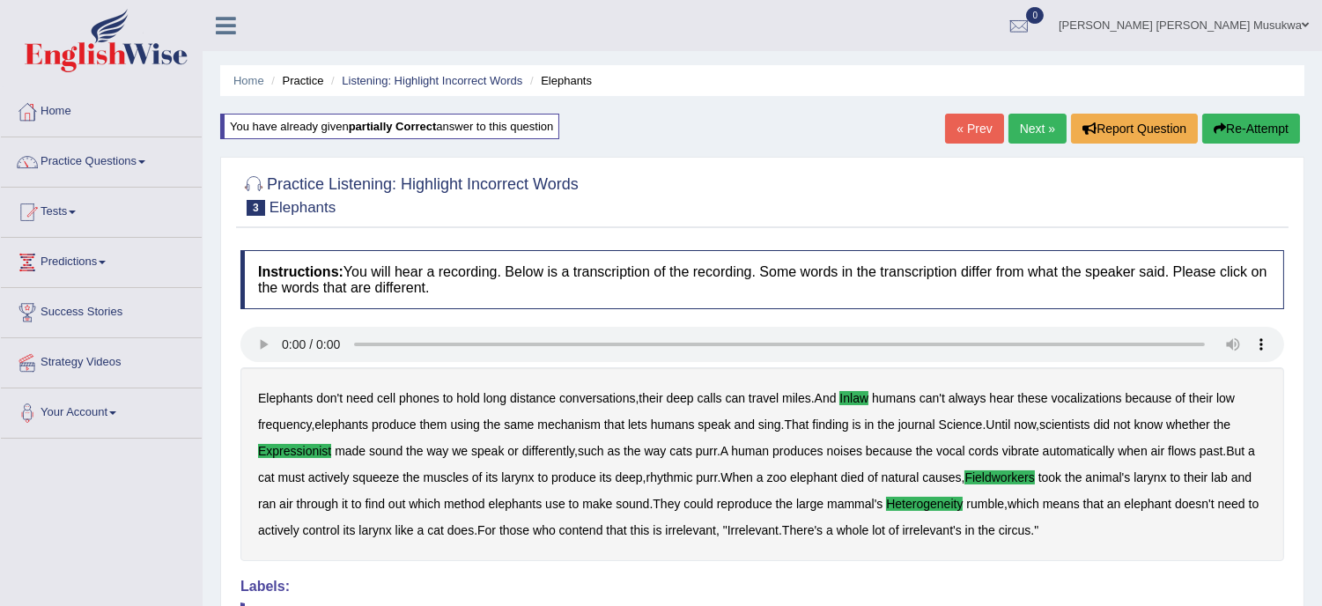
click at [1025, 121] on link "Next »" at bounding box center [1037, 129] width 58 height 30
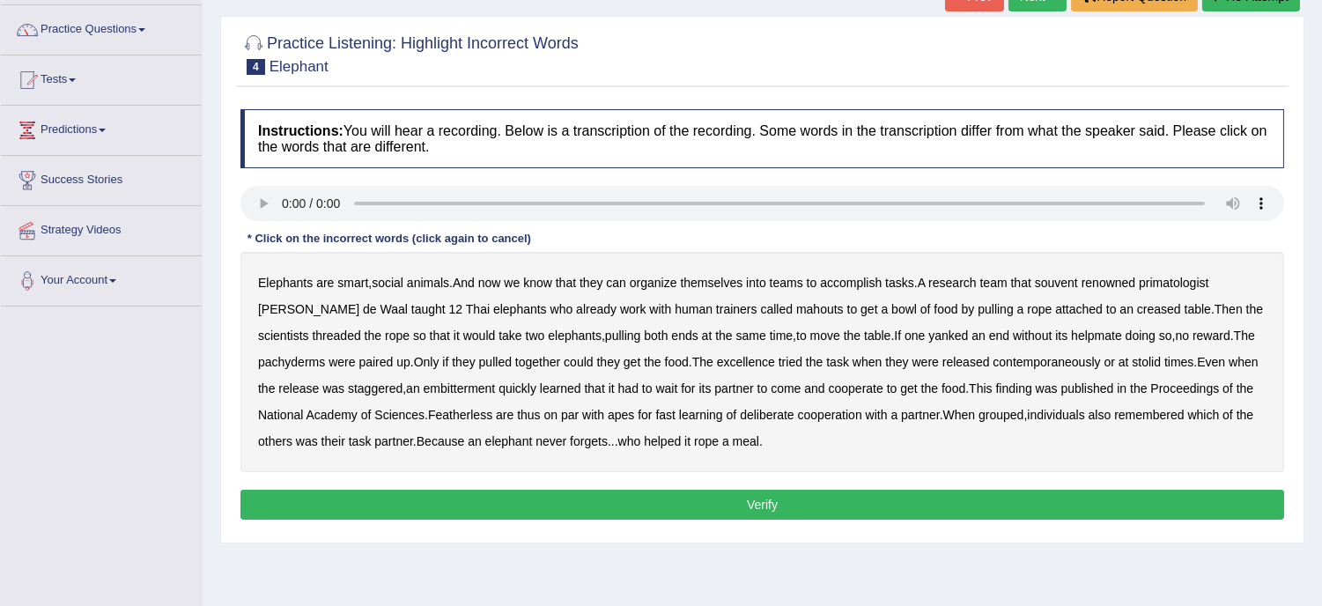
scroll to position [156, 0]
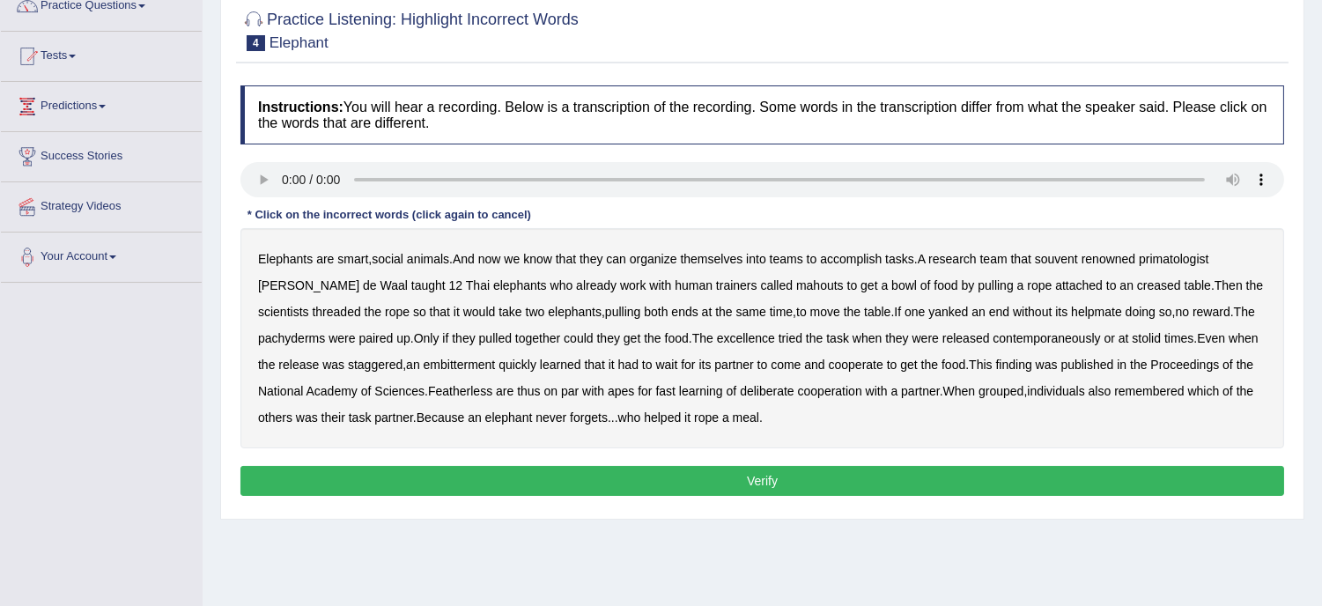
click at [492, 387] on b "Featherless" at bounding box center [460, 391] width 64 height 14
click at [665, 259] on b "organize" at bounding box center [654, 259] width 48 height 14
click at [764, 269] on div "Elephants are smart , social animals . And now we know that they can organize t…" at bounding box center [762, 338] width 1044 height 220
click at [649, 256] on b "organize" at bounding box center [654, 259] width 48 height 14
click at [1137, 278] on b "creased" at bounding box center [1159, 285] width 44 height 14
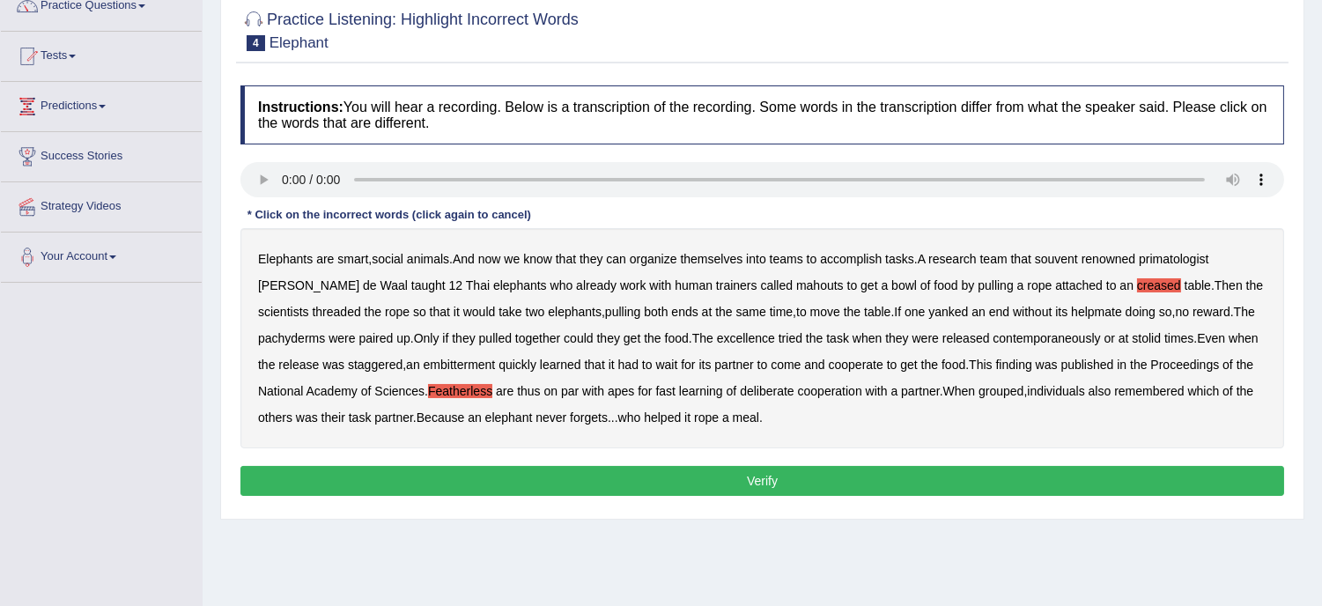
click at [1164, 277] on div "Elephants are smart , social animals . And now we know that they can organize t…" at bounding box center [762, 338] width 1044 height 220
click at [1066, 252] on b "souvent" at bounding box center [1056, 259] width 43 height 14
click at [490, 358] on b "embitterment" at bounding box center [460, 365] width 72 height 14
click at [1058, 333] on b "contemporaneously" at bounding box center [1045, 338] width 107 height 14
click at [741, 469] on button "Verify" at bounding box center [762, 481] width 1044 height 30
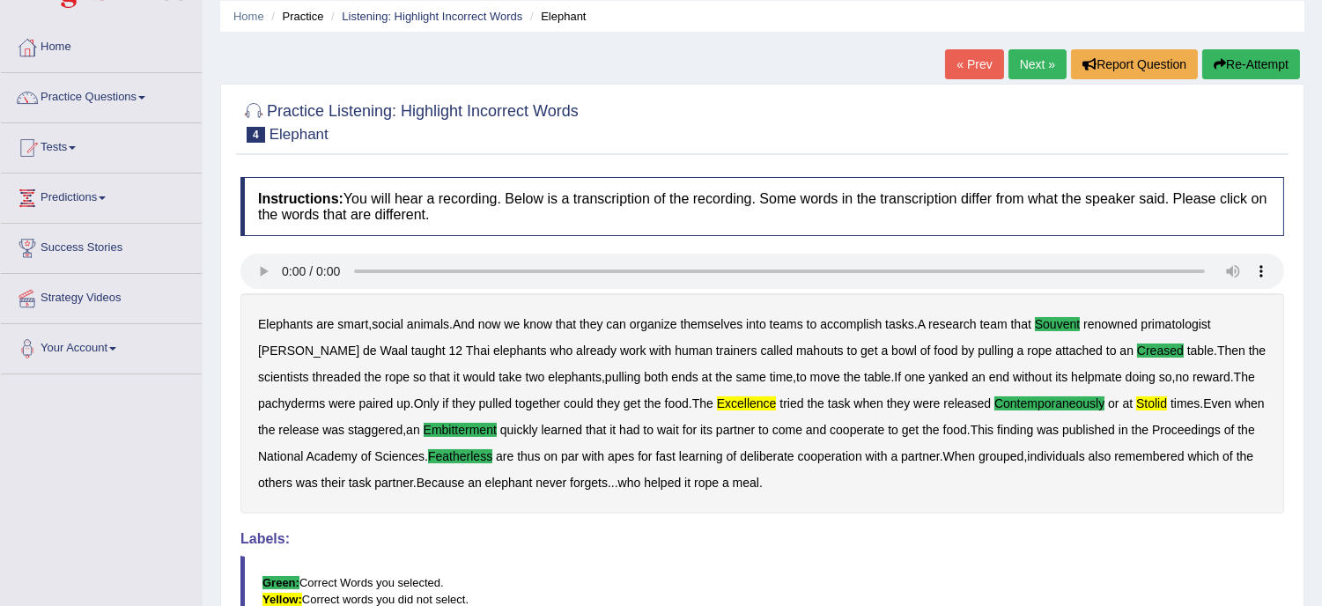
scroll to position [39, 0]
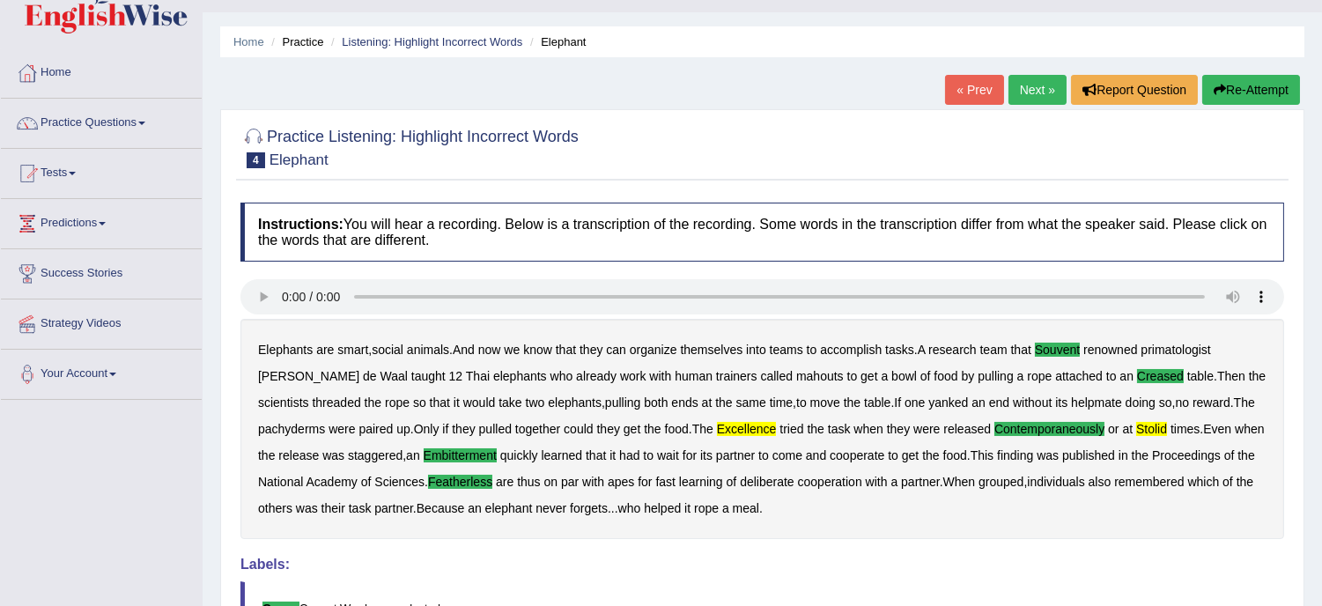
click at [1249, 77] on button "Re-Attempt" at bounding box center [1251, 90] width 98 height 30
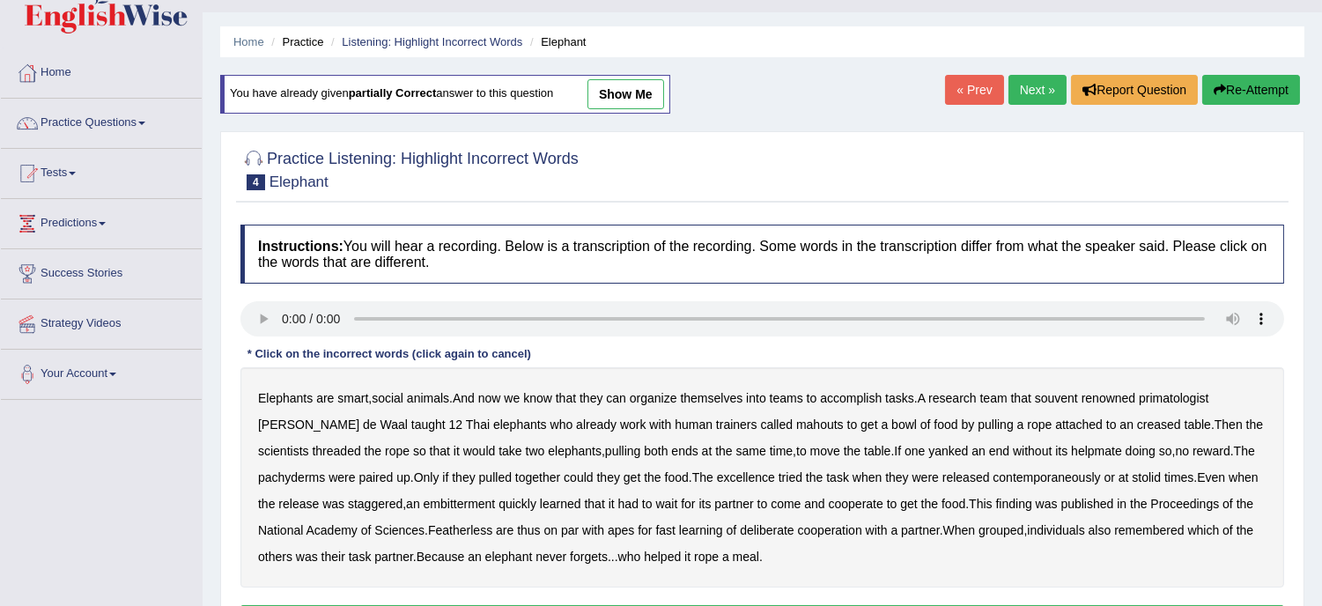
click at [1219, 505] on b "Proceedings" at bounding box center [1184, 504] width 69 height 14
click at [1219, 502] on b "Proceedings" at bounding box center [1184, 504] width 69 height 14
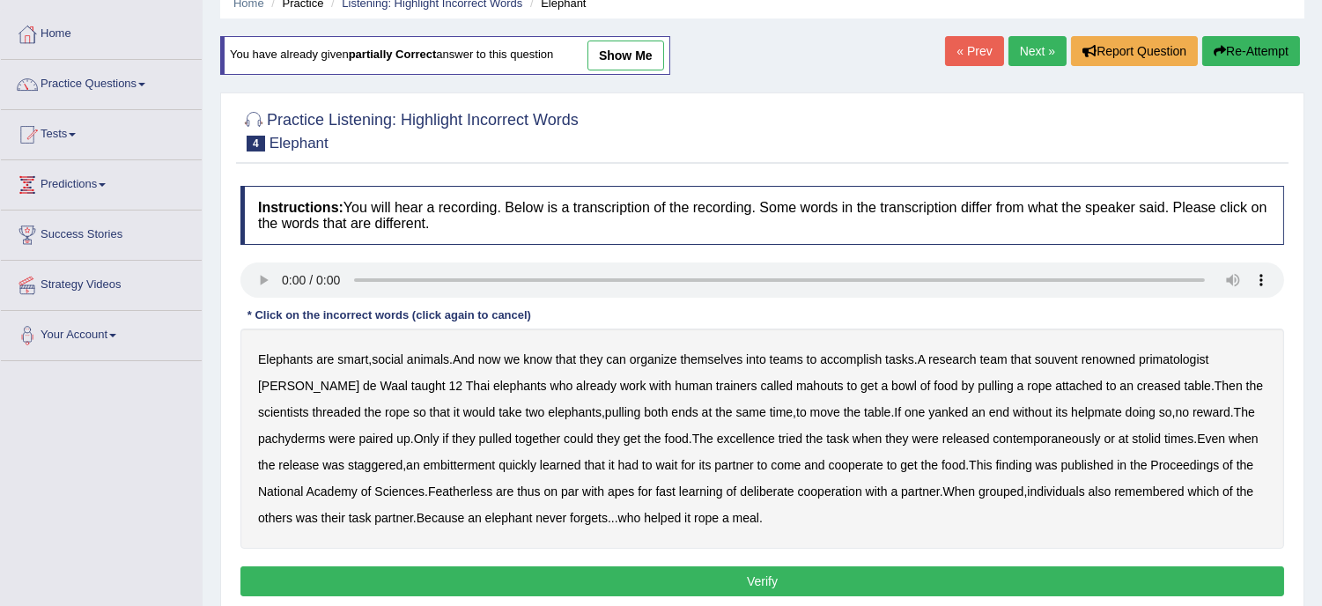
scroll to position [91, 0]
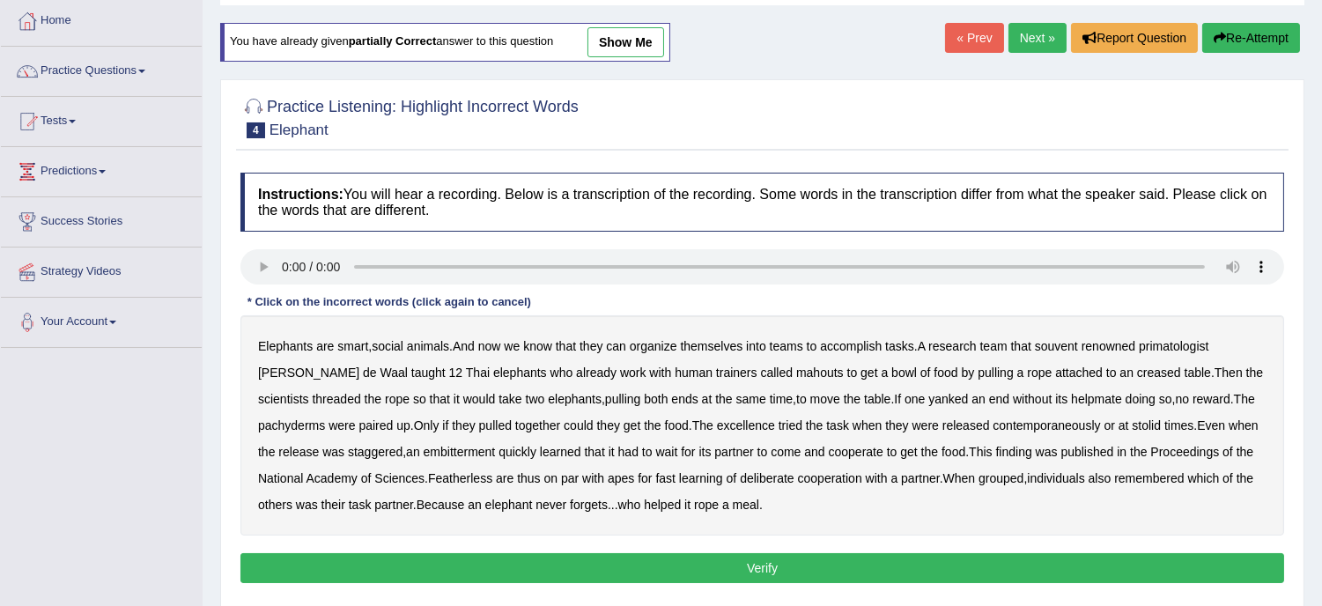
click at [1073, 344] on b "souvent" at bounding box center [1056, 346] width 43 height 14
click at [1137, 368] on b "creased" at bounding box center [1159, 372] width 44 height 14
click at [752, 424] on b "excellence" at bounding box center [746, 425] width 58 height 14
click at [1072, 421] on b "contemporaneously" at bounding box center [1045, 425] width 107 height 14
click at [1150, 424] on b "stolid" at bounding box center [1146, 425] width 29 height 14
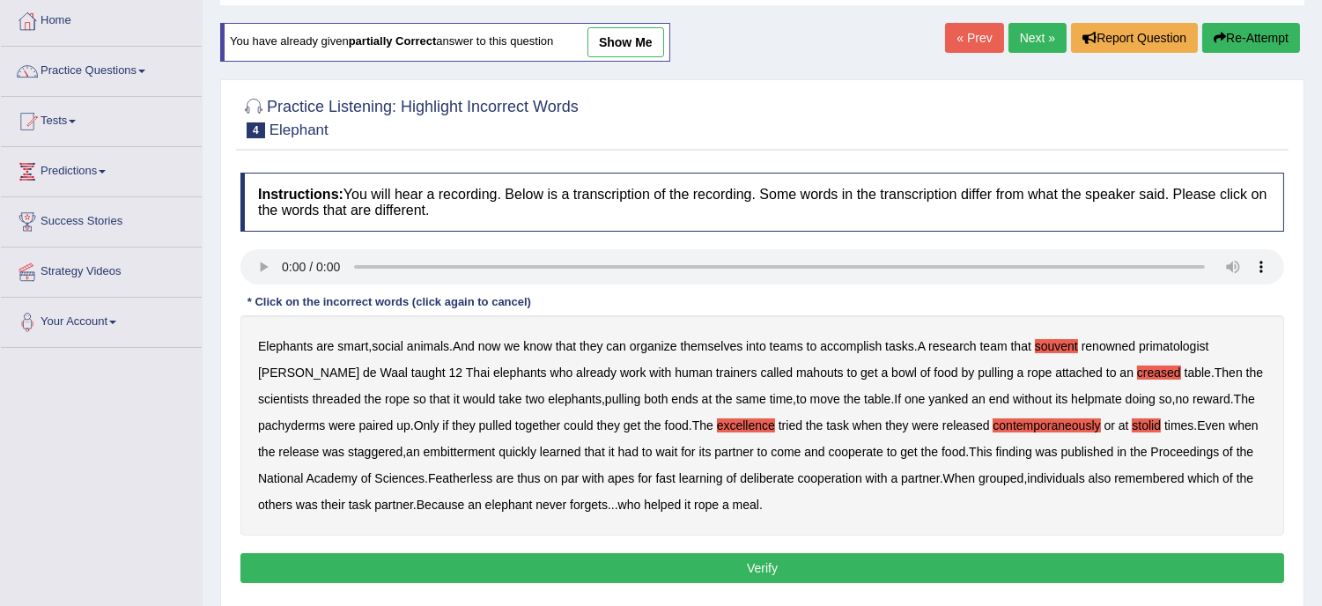
click at [496, 451] on b "embitterment" at bounding box center [460, 452] width 72 height 14
click at [492, 471] on b "Featherless" at bounding box center [460, 478] width 64 height 14
click at [787, 559] on button "Verify" at bounding box center [762, 568] width 1044 height 30
